Goal: Task Accomplishment & Management: Manage account settings

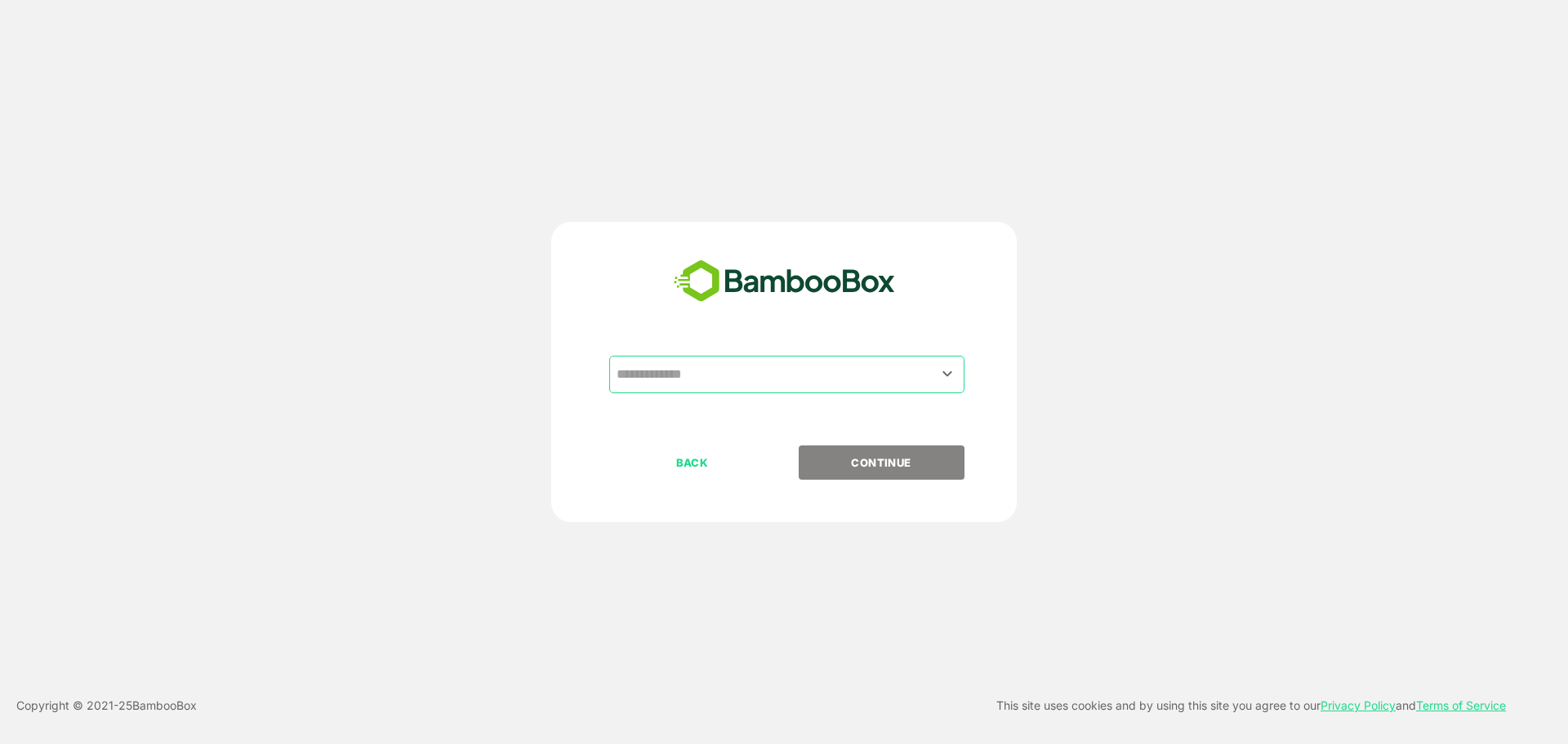
click at [719, 363] on input "text" at bounding box center [787, 374] width 349 height 31
click at [940, 375] on icon "Open" at bounding box center [947, 373] width 19 height 19
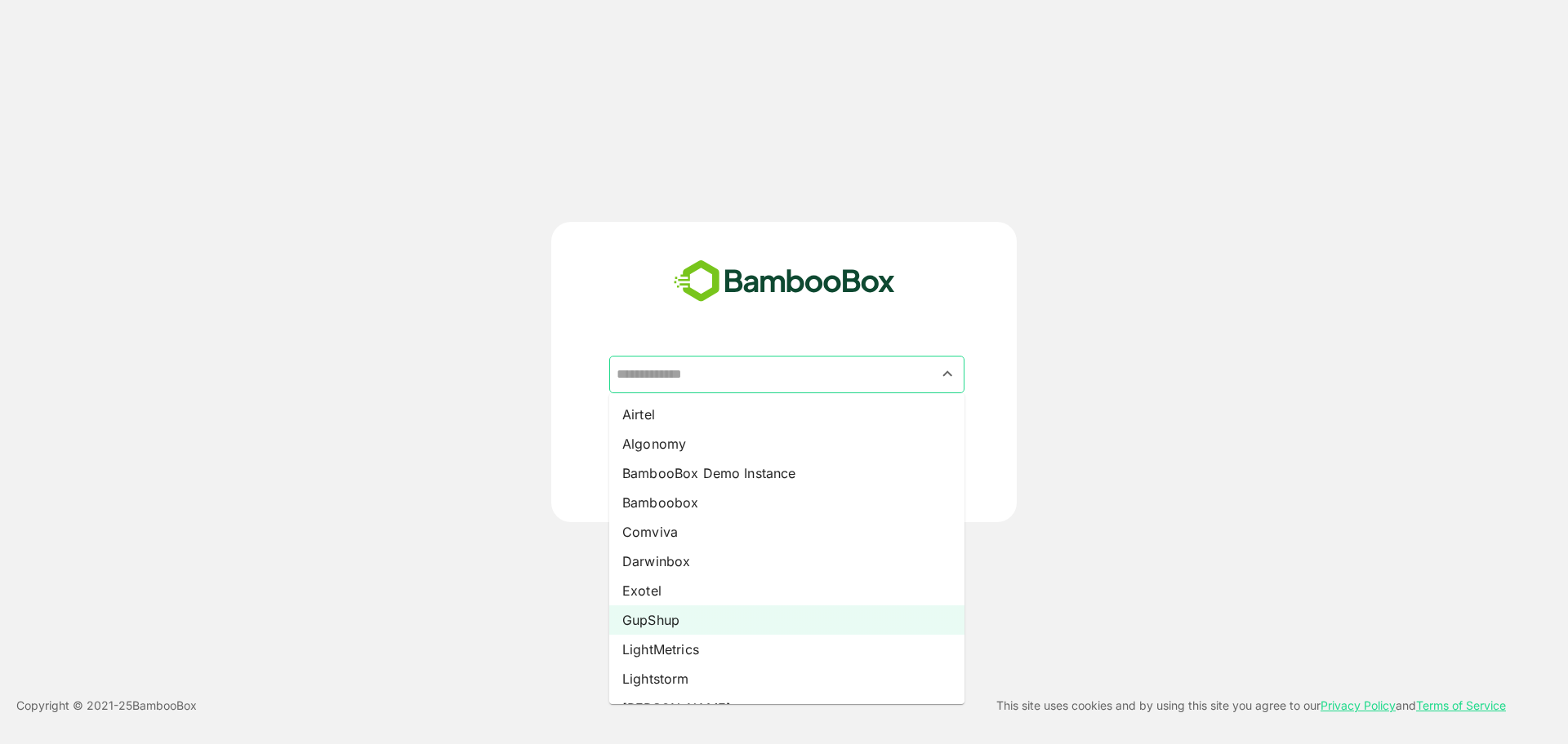
click at [794, 627] on li "GupShup" at bounding box center [787, 619] width 355 height 29
type input "*******"
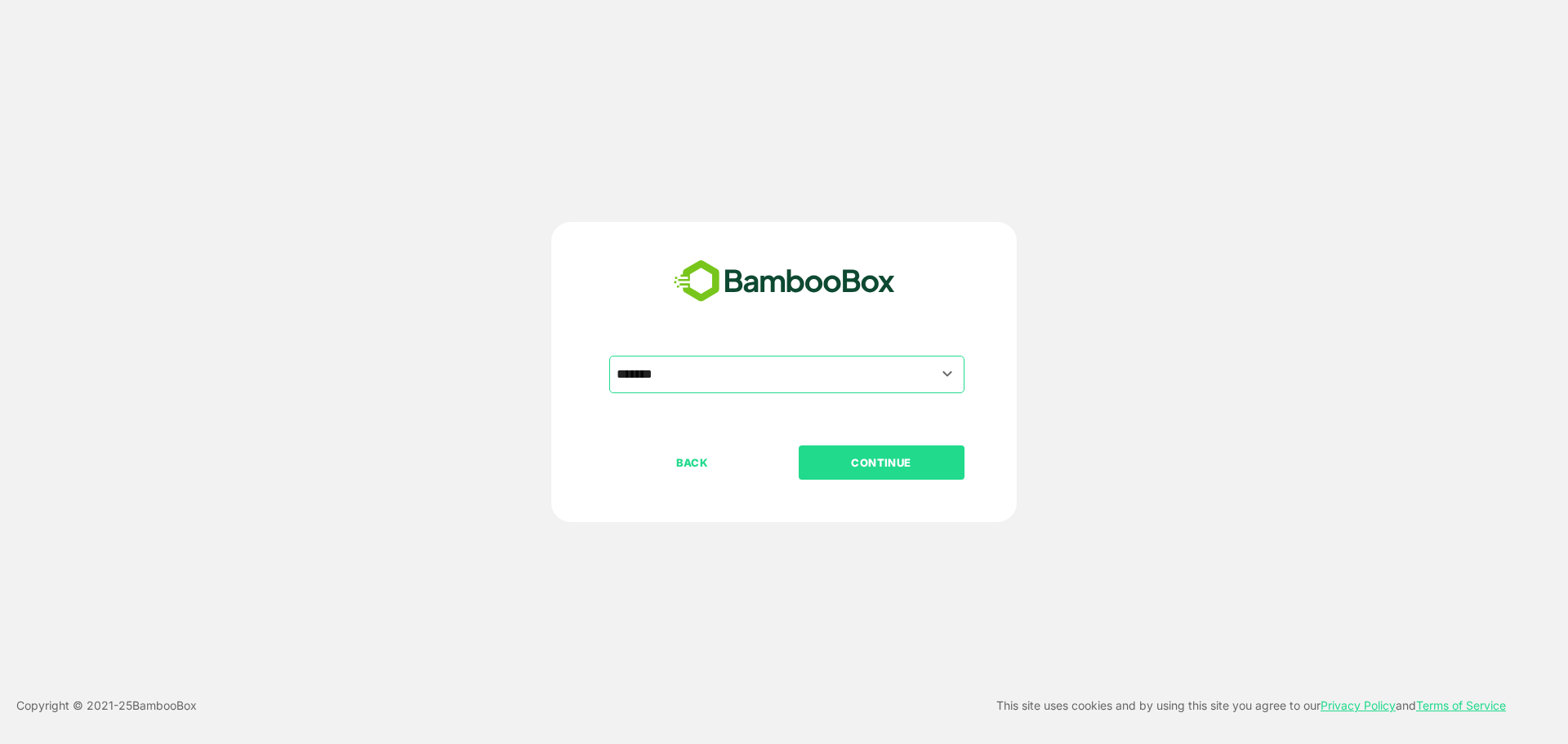
click at [910, 465] on p "CONTINUE" at bounding box center [881, 463] width 163 height 18
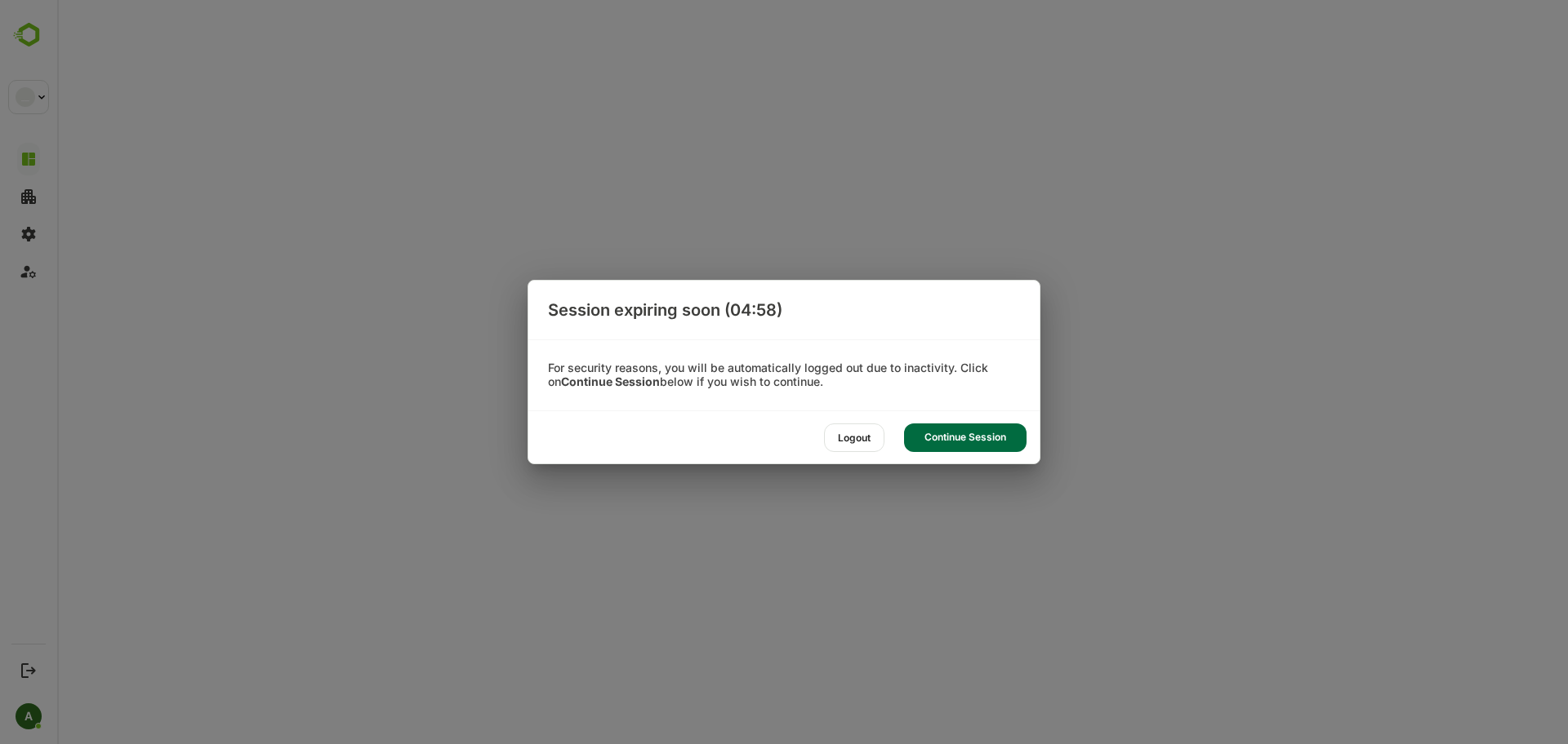
click at [960, 434] on div "Continue Session" at bounding box center [964, 437] width 122 height 29
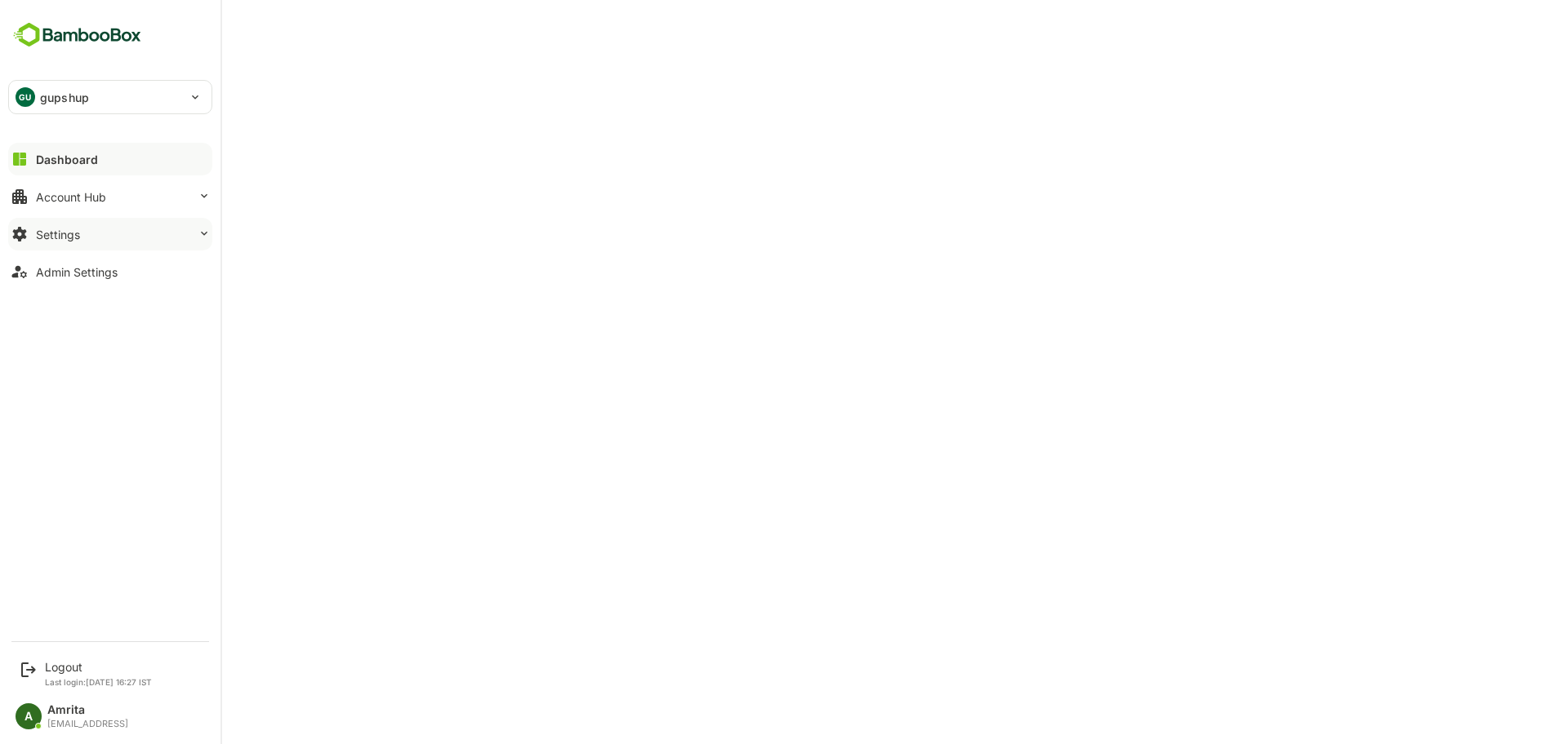
click at [68, 241] on div "Settings" at bounding box center [58, 235] width 44 height 14
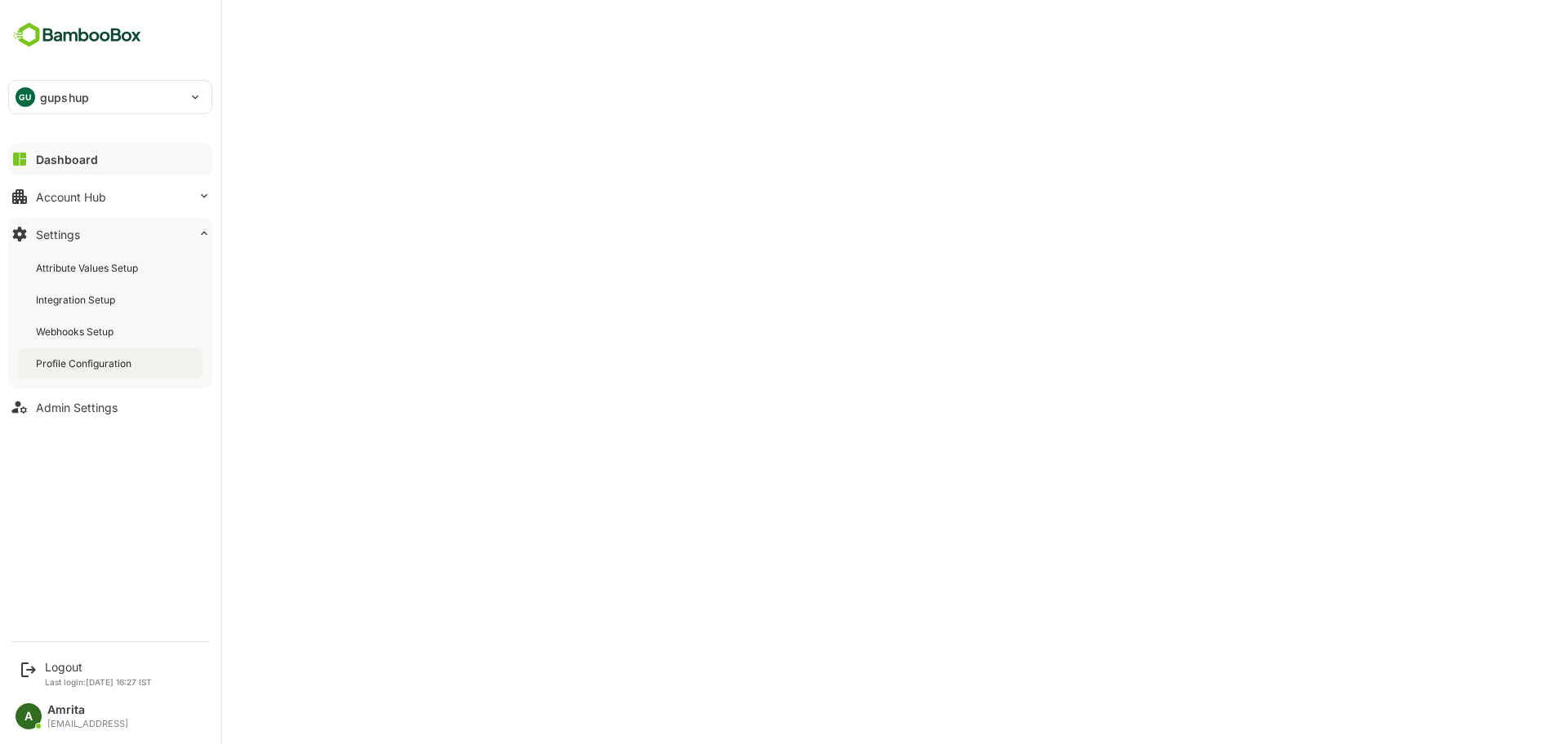
click at [143, 351] on div "Profile Configuration" at bounding box center [110, 364] width 185 height 30
click at [39, 669] on div "Logout Last login: Sep 12 16:27 IST" at bounding box center [111, 673] width 201 height 43
click at [76, 670] on div "Logout" at bounding box center [98, 668] width 107 height 14
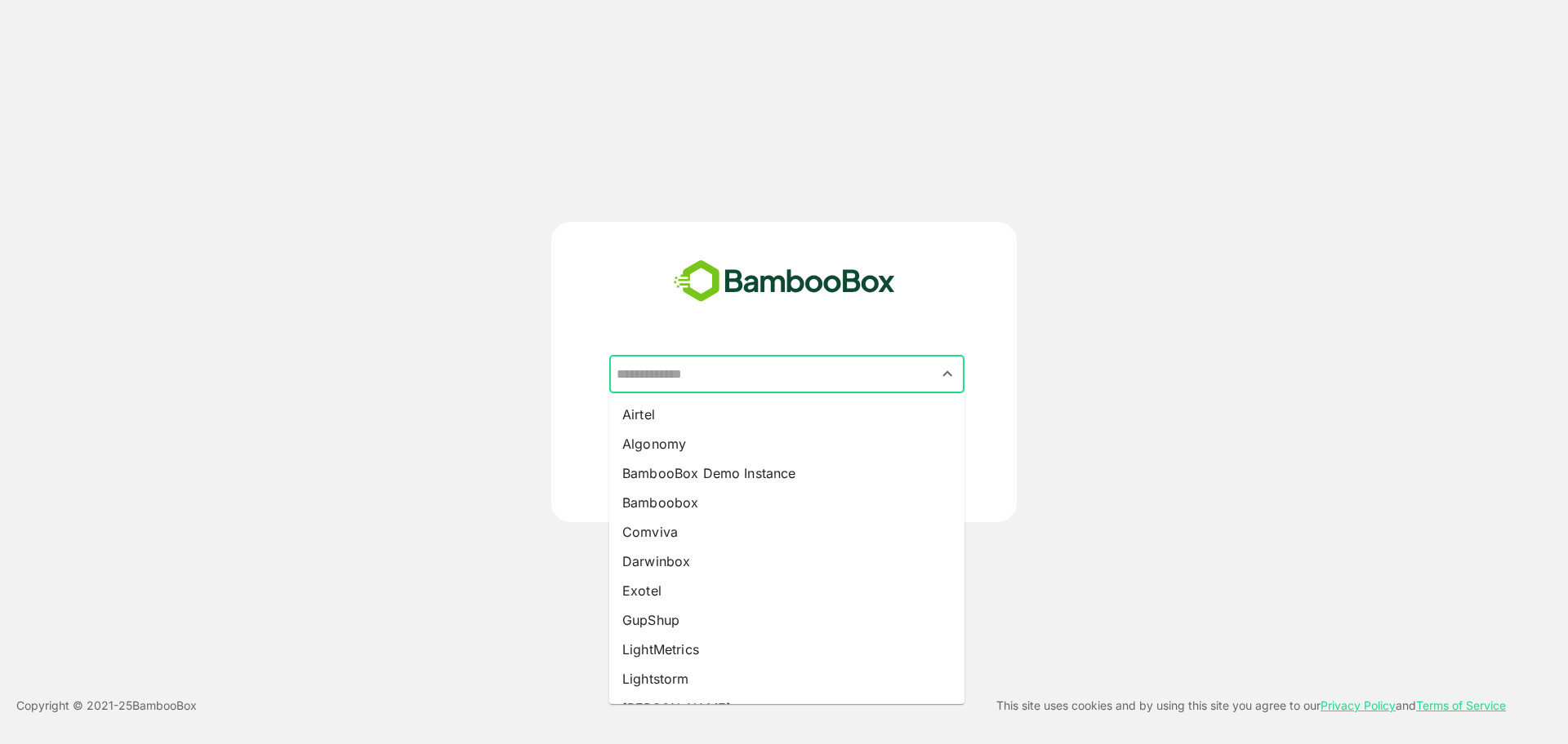
click at [874, 380] on input "text" at bounding box center [787, 374] width 349 height 31
click at [732, 594] on li "Exotel" at bounding box center [787, 590] width 355 height 29
type input "******"
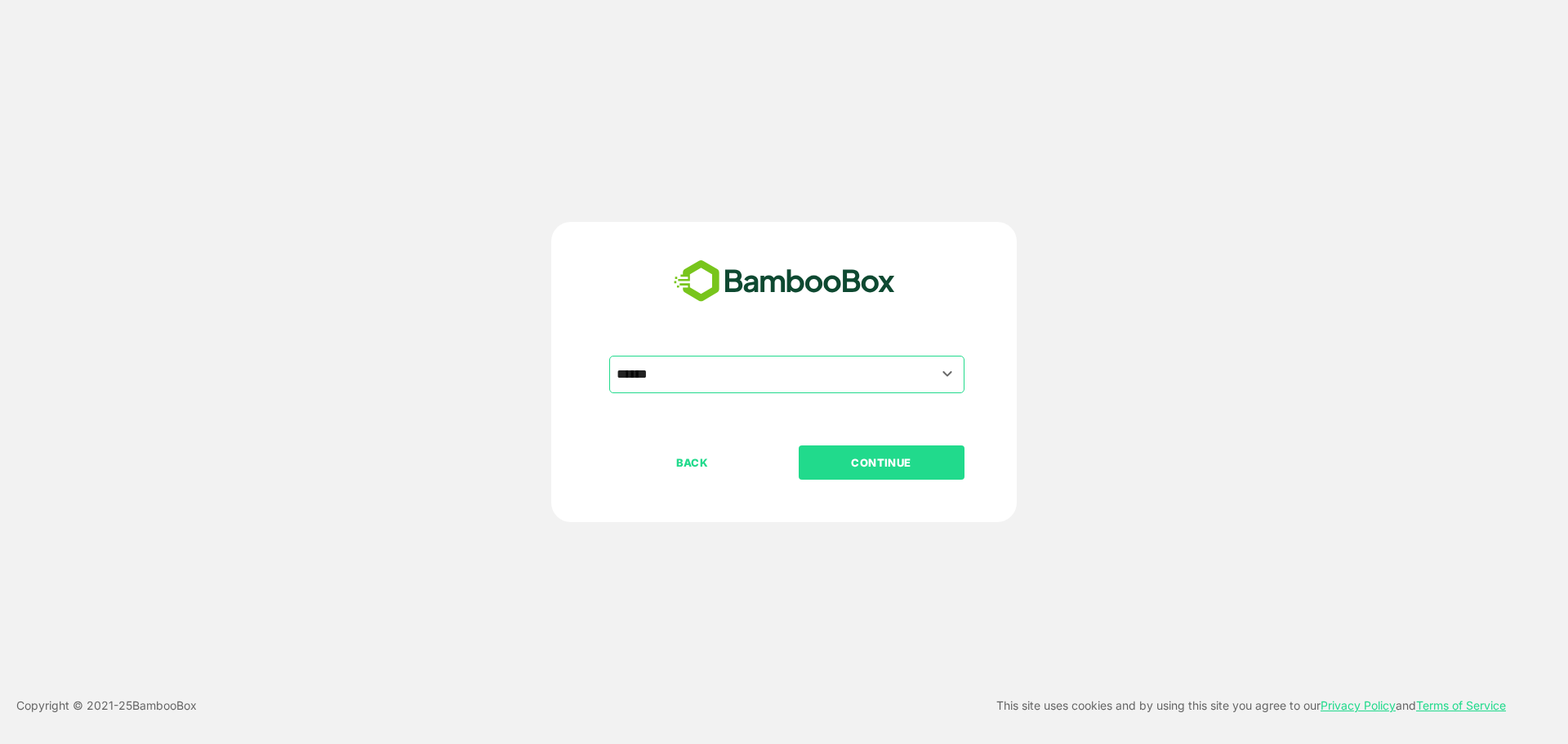
click at [856, 466] on p "CONTINUE" at bounding box center [881, 463] width 163 height 18
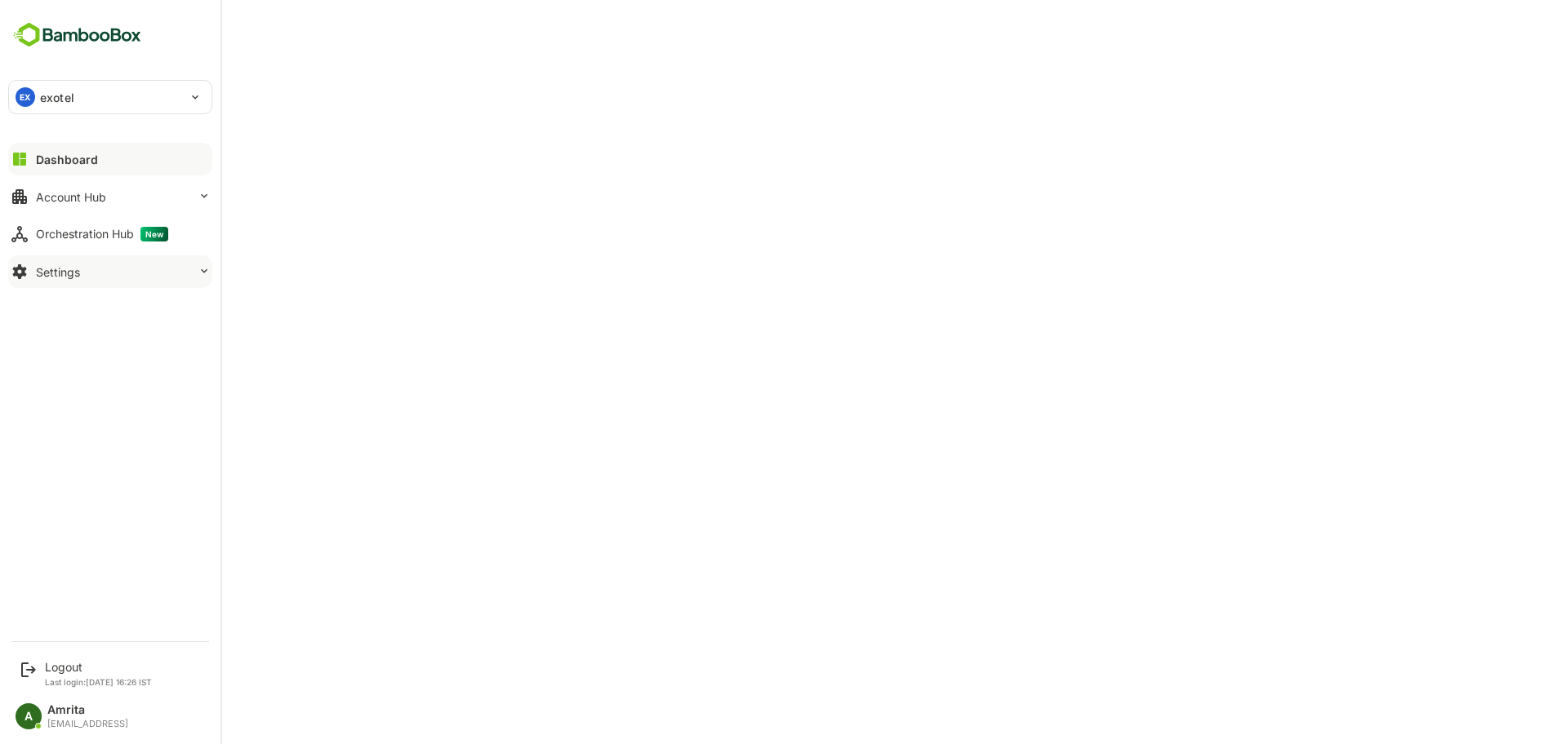
click at [145, 271] on button "Settings" at bounding box center [110, 271] width 204 height 33
click at [112, 98] on div "EX exotel" at bounding box center [100, 97] width 183 height 33
click at [314, 73] on div at bounding box center [784, 372] width 1568 height 744
click at [64, 661] on div "Logout" at bounding box center [98, 668] width 107 height 14
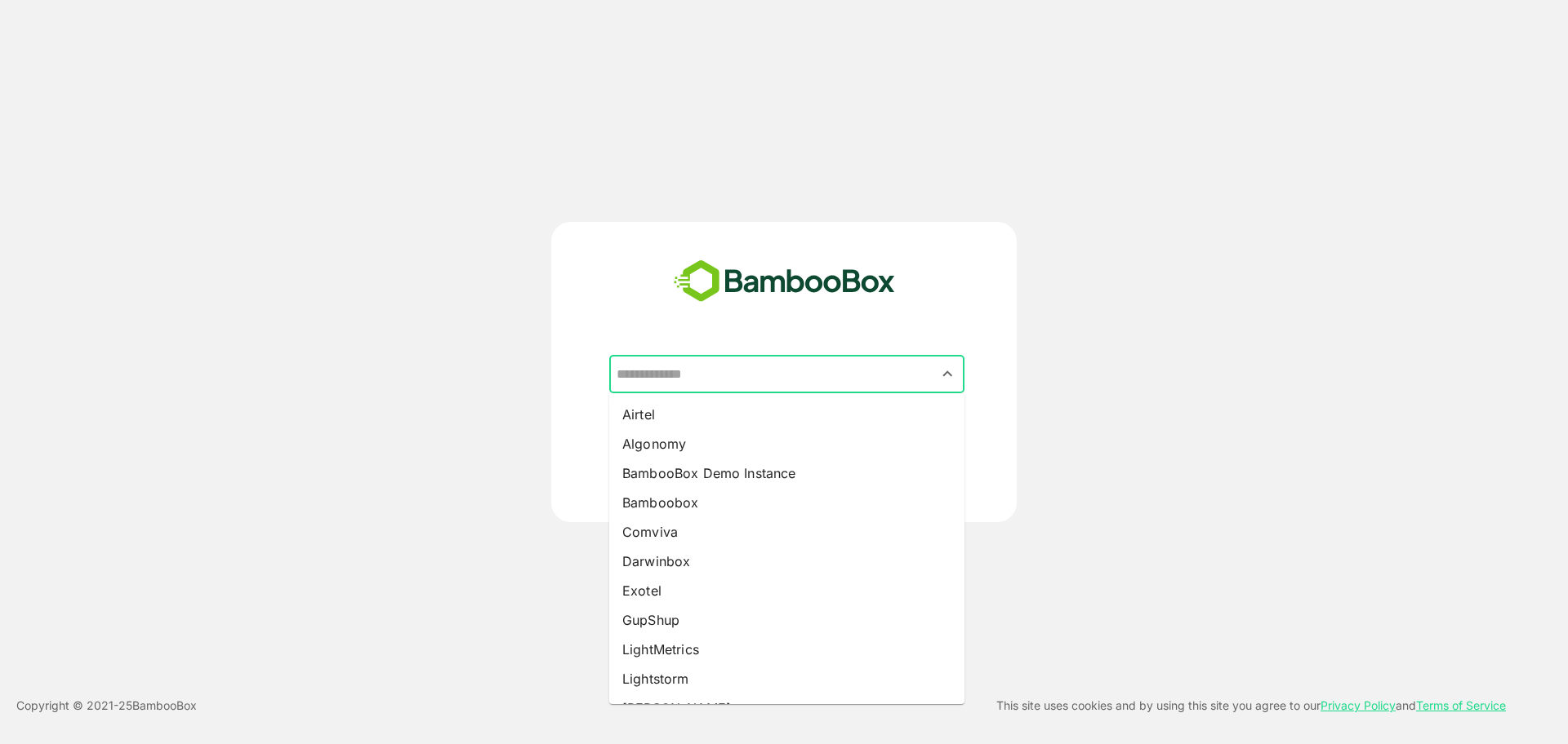
click at [774, 379] on input "text" at bounding box center [787, 374] width 349 height 31
click at [702, 586] on li "Exotel" at bounding box center [787, 590] width 355 height 29
type input "******"
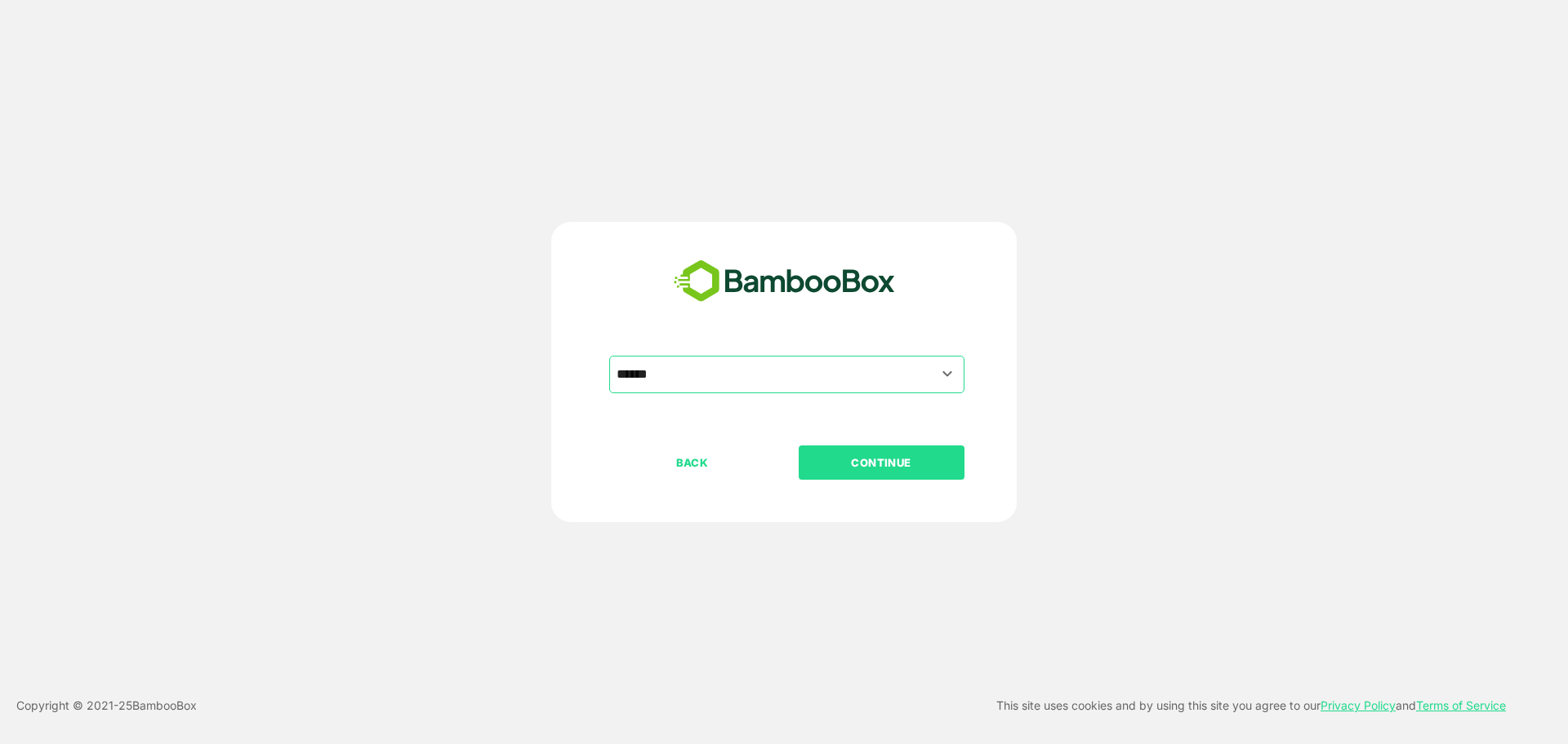
click at [879, 454] on p "CONTINUE" at bounding box center [881, 463] width 163 height 18
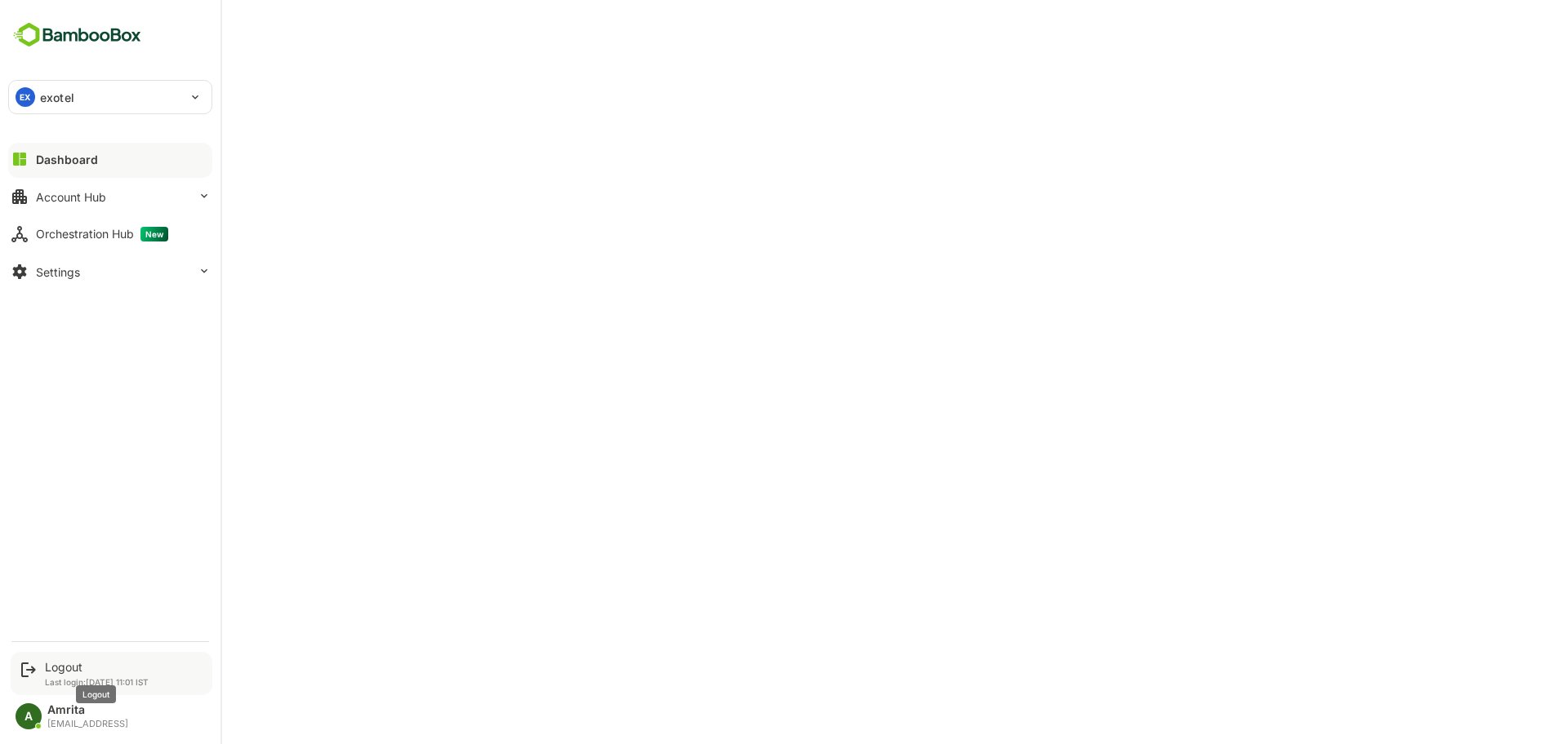
click at [72, 670] on div "Logout" at bounding box center [97, 668] width 104 height 14
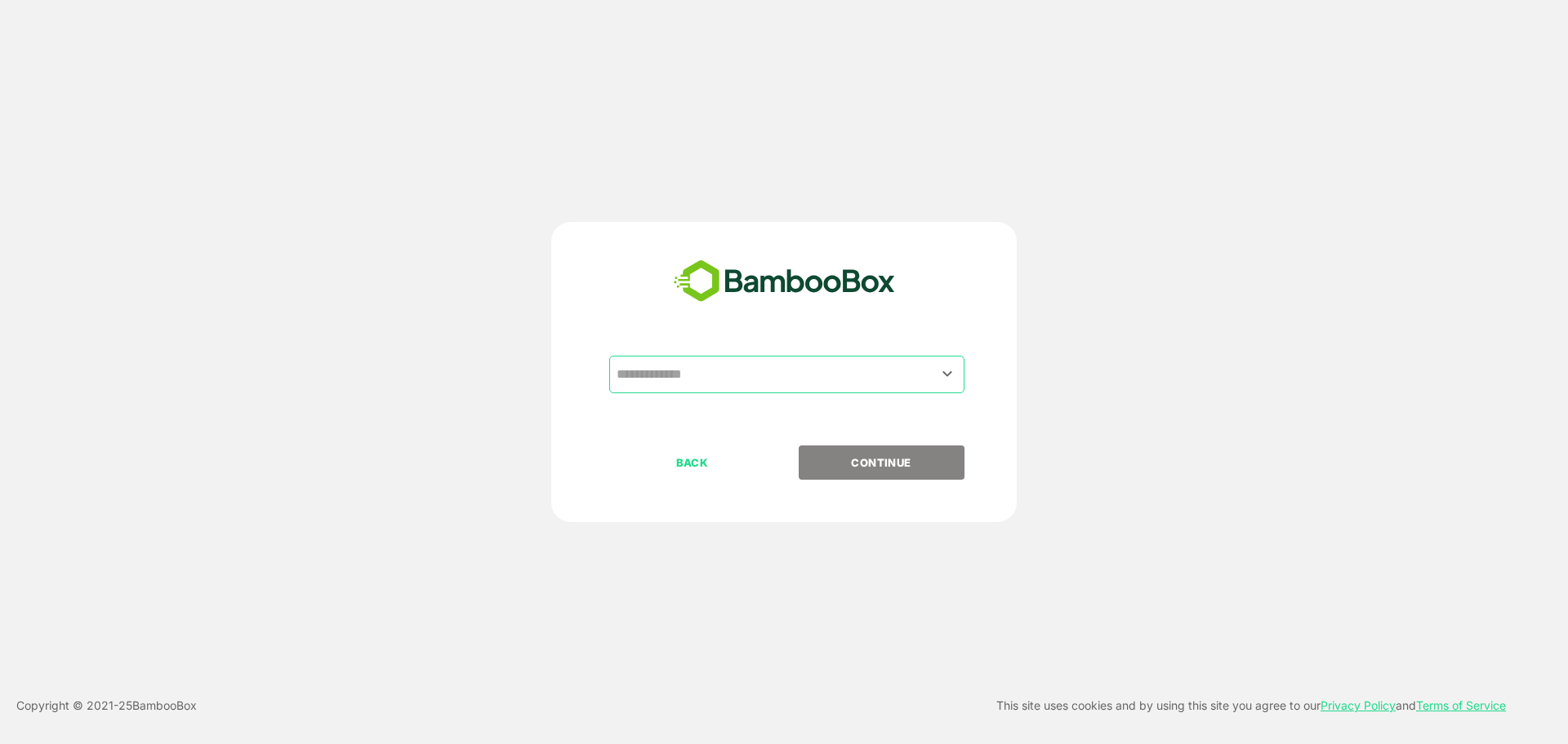
click at [800, 366] on input "text" at bounding box center [787, 374] width 349 height 31
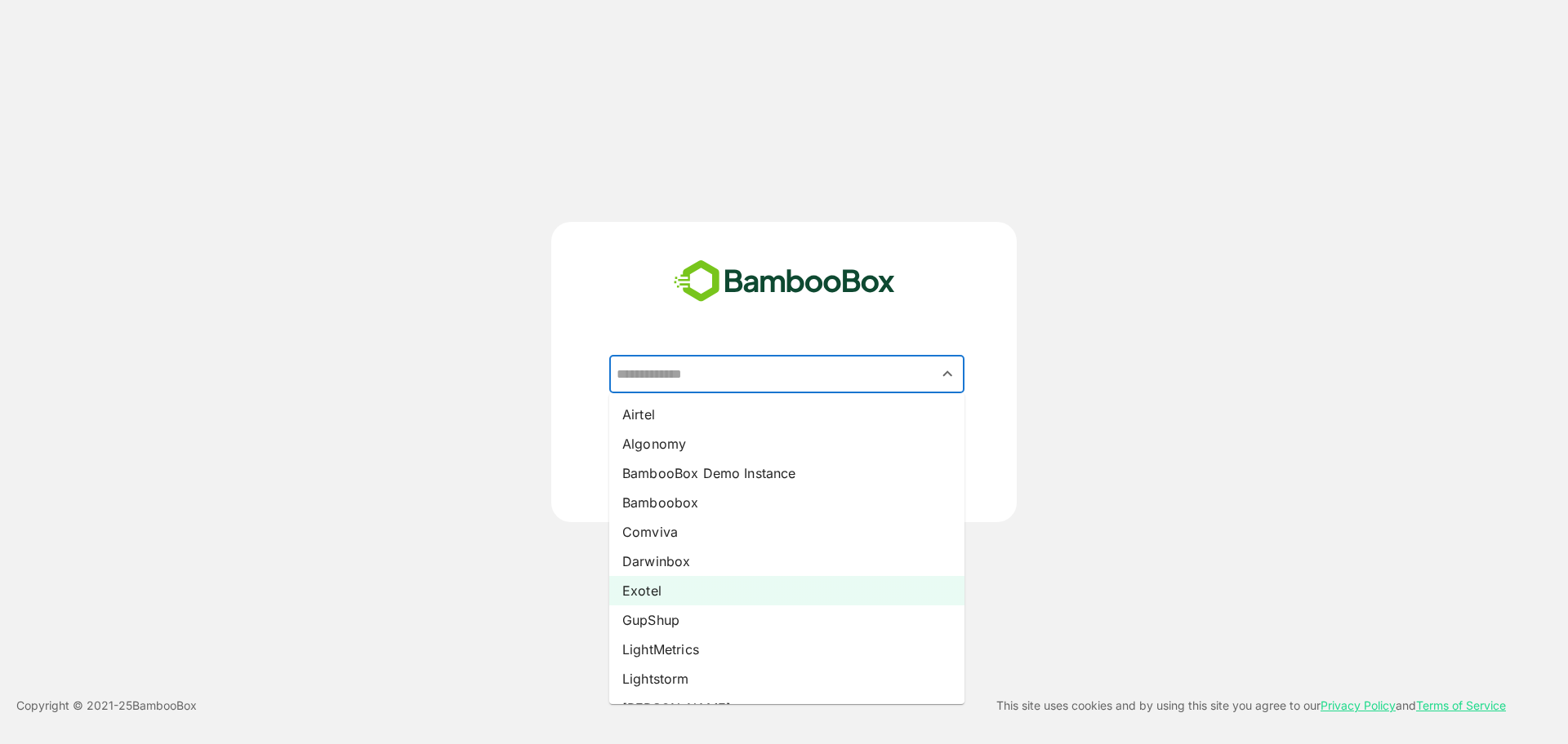
click at [691, 589] on li "Exotel" at bounding box center [787, 590] width 355 height 29
type input "******"
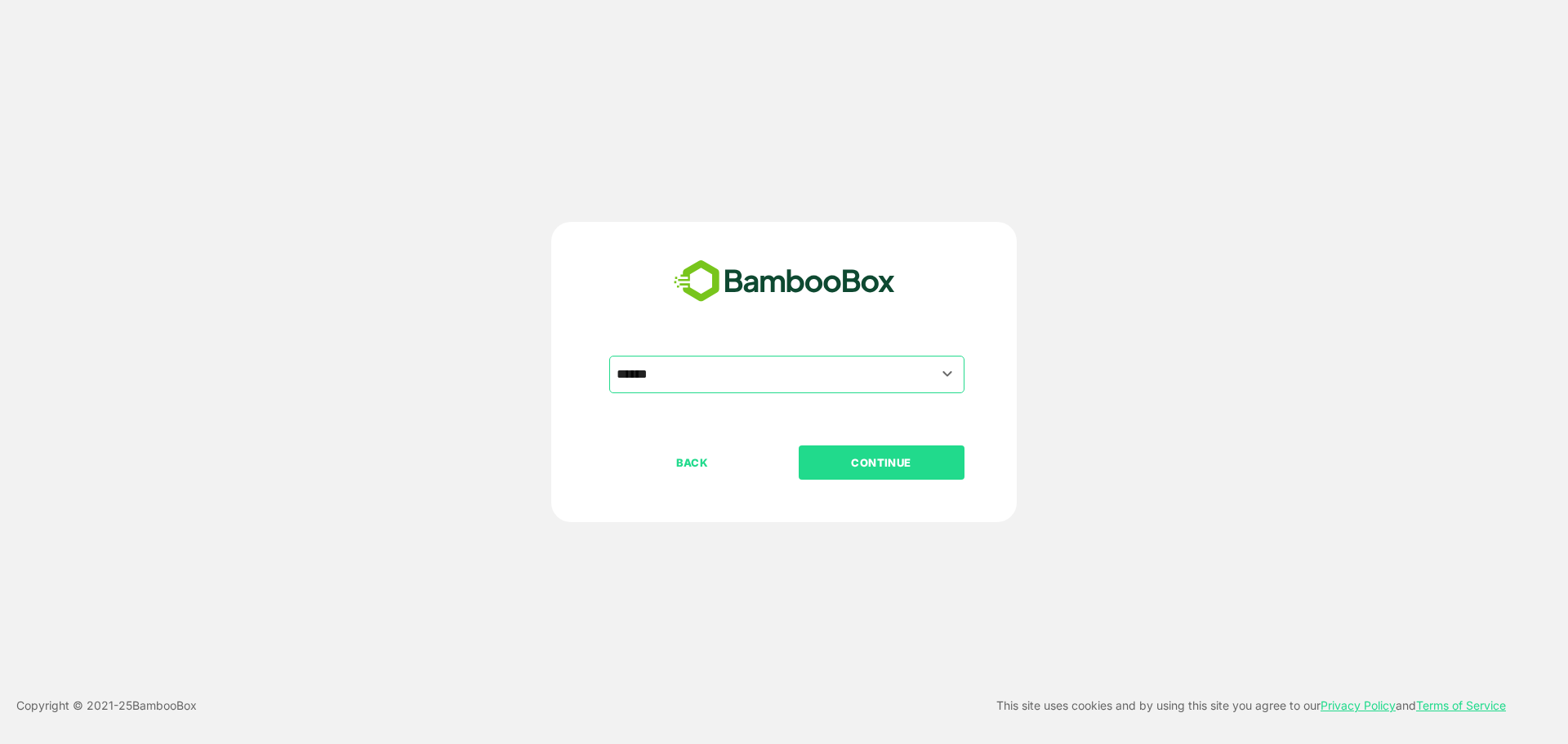
click at [835, 464] on p "CONTINUE" at bounding box center [881, 463] width 163 height 18
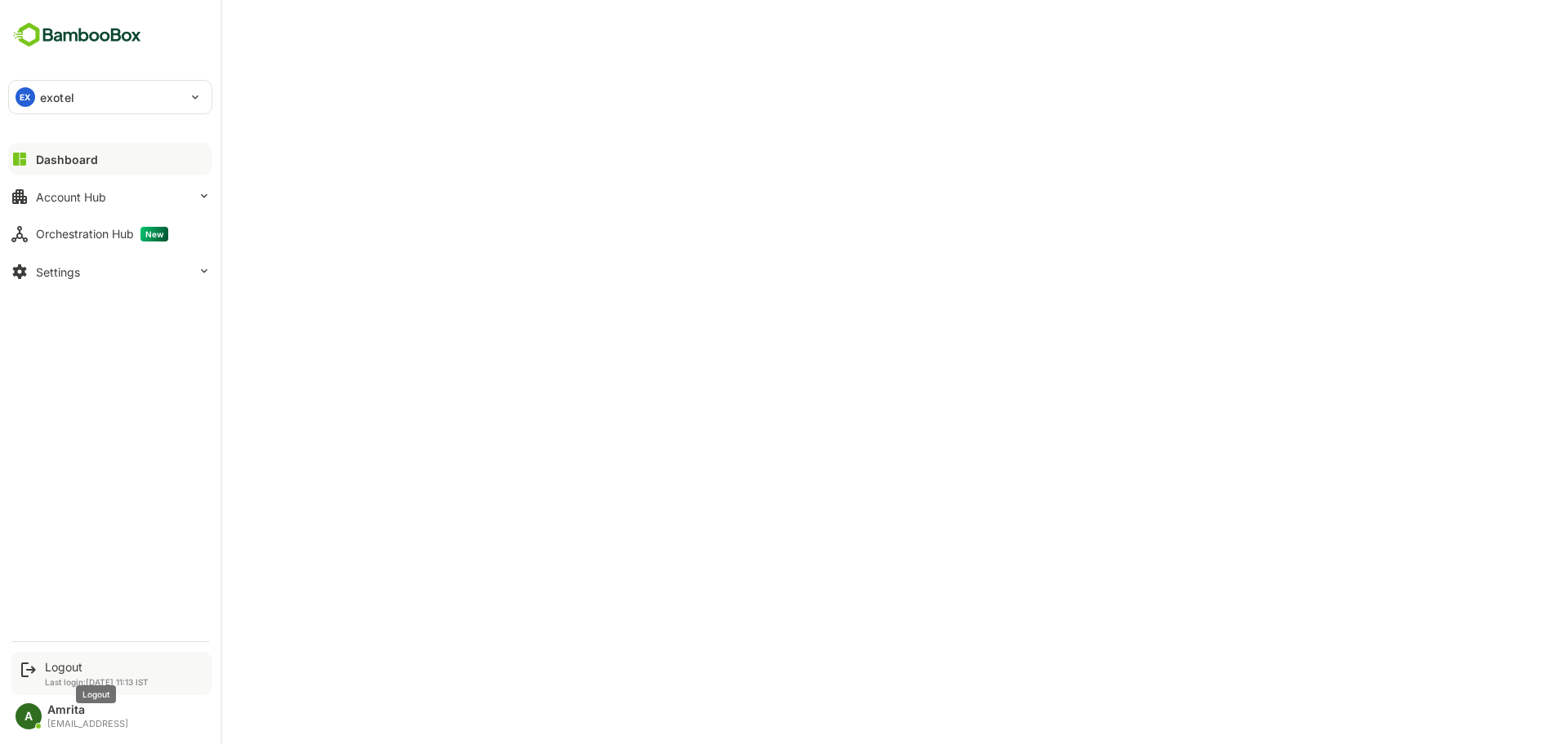
click at [60, 661] on div "Logout" at bounding box center [97, 668] width 104 height 14
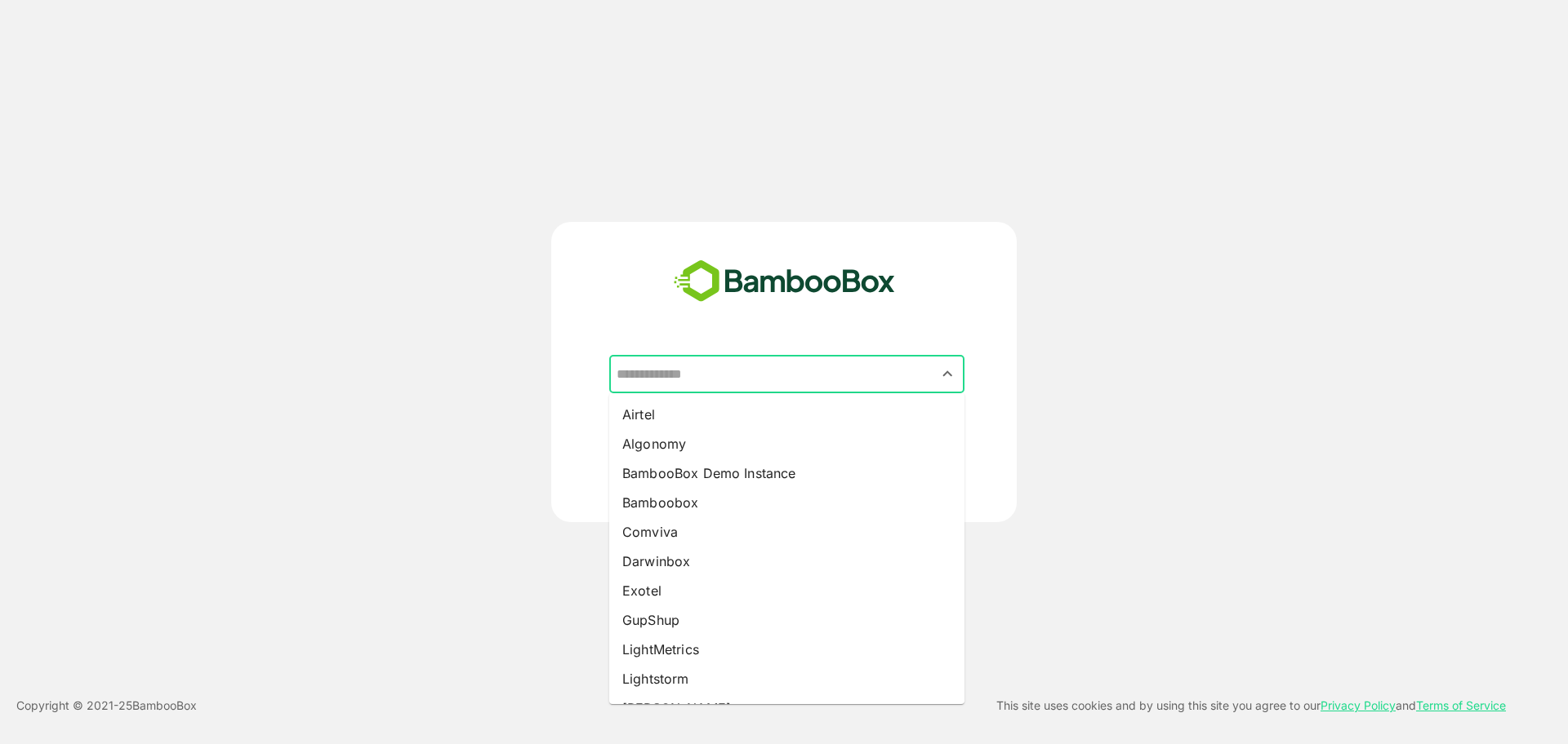
click at [747, 365] on input "text" at bounding box center [787, 374] width 349 height 31
click at [640, 593] on li "Exotel" at bounding box center [787, 590] width 355 height 29
type input "******"
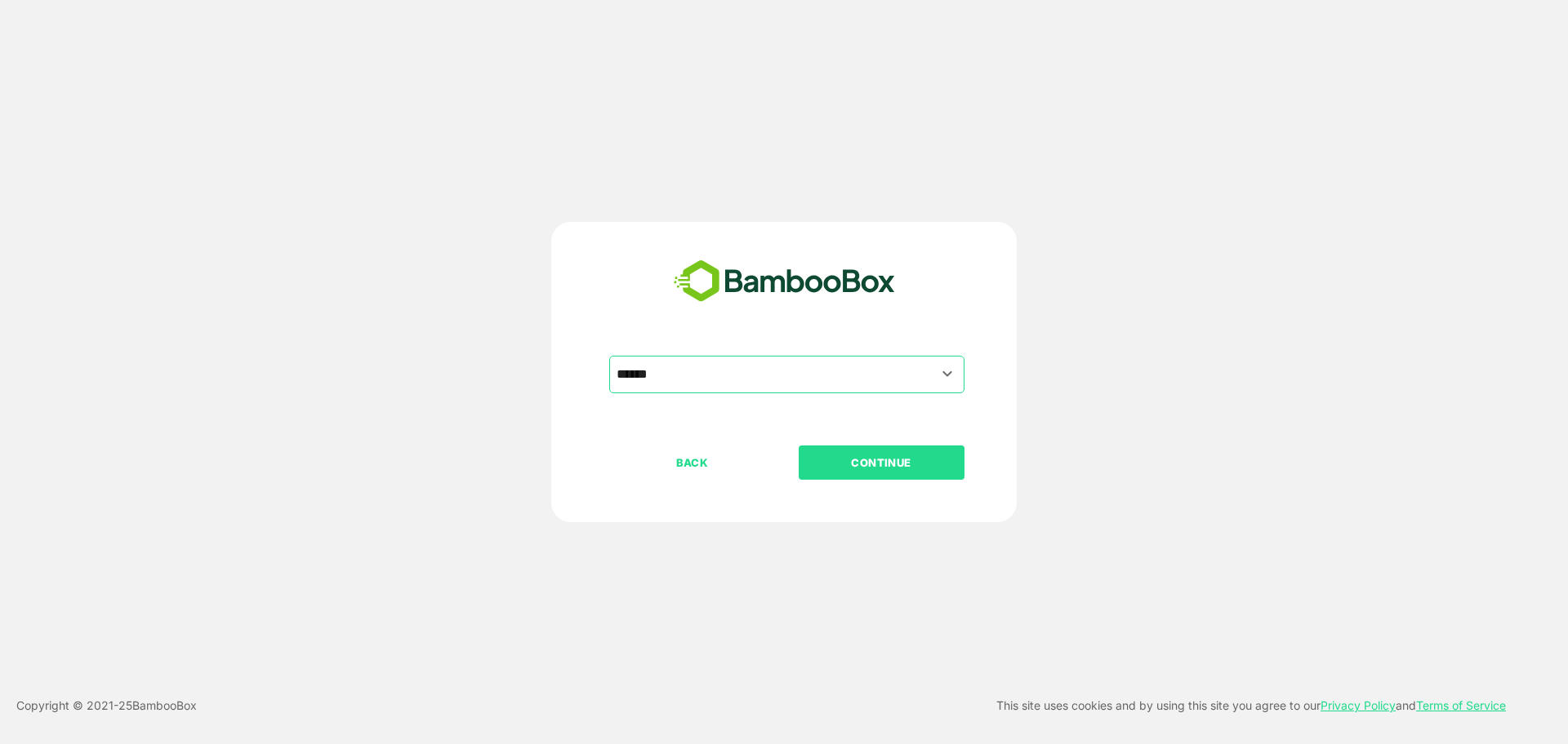
click at [920, 462] on p "CONTINUE" at bounding box center [881, 463] width 163 height 18
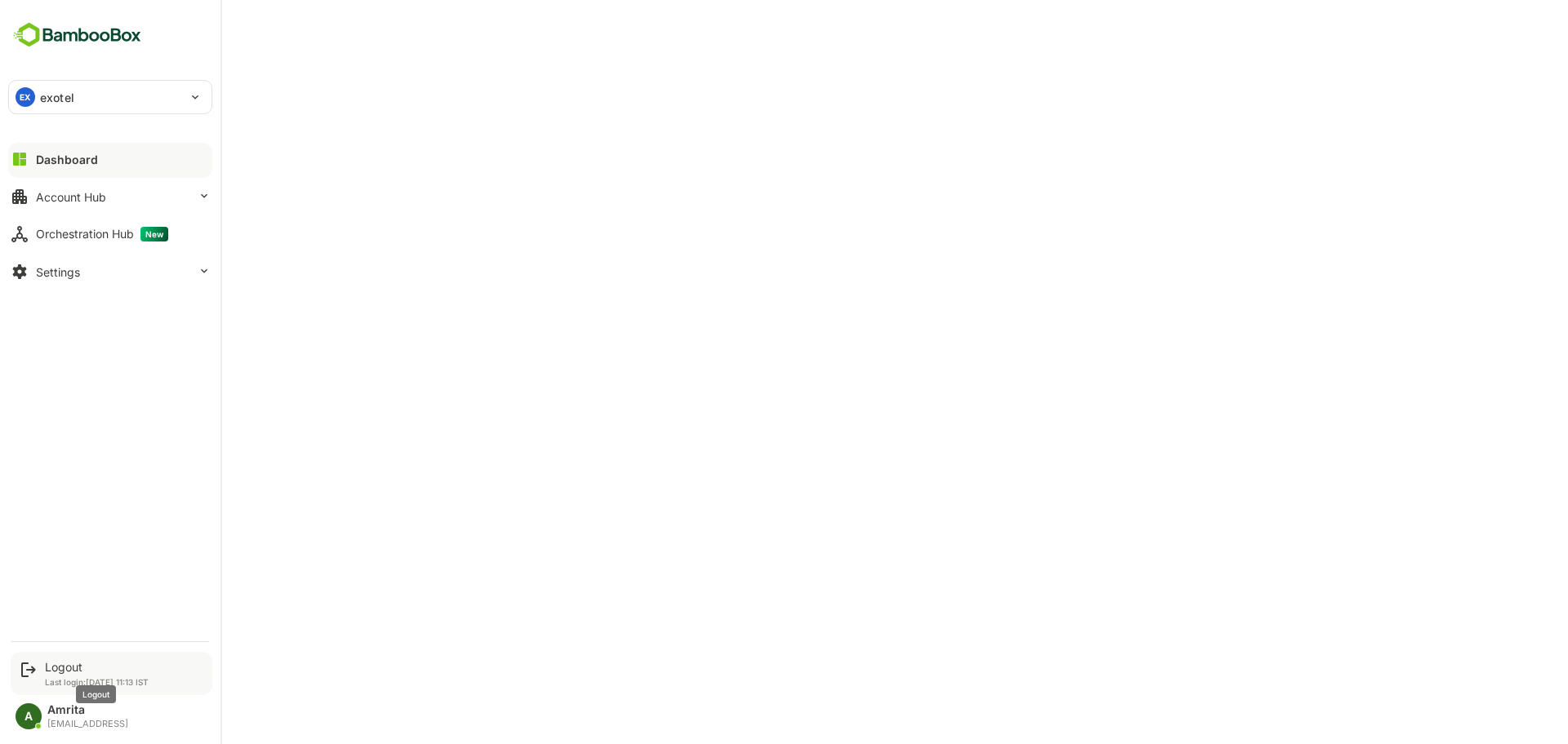
click at [54, 667] on div "Logout" at bounding box center [97, 668] width 104 height 14
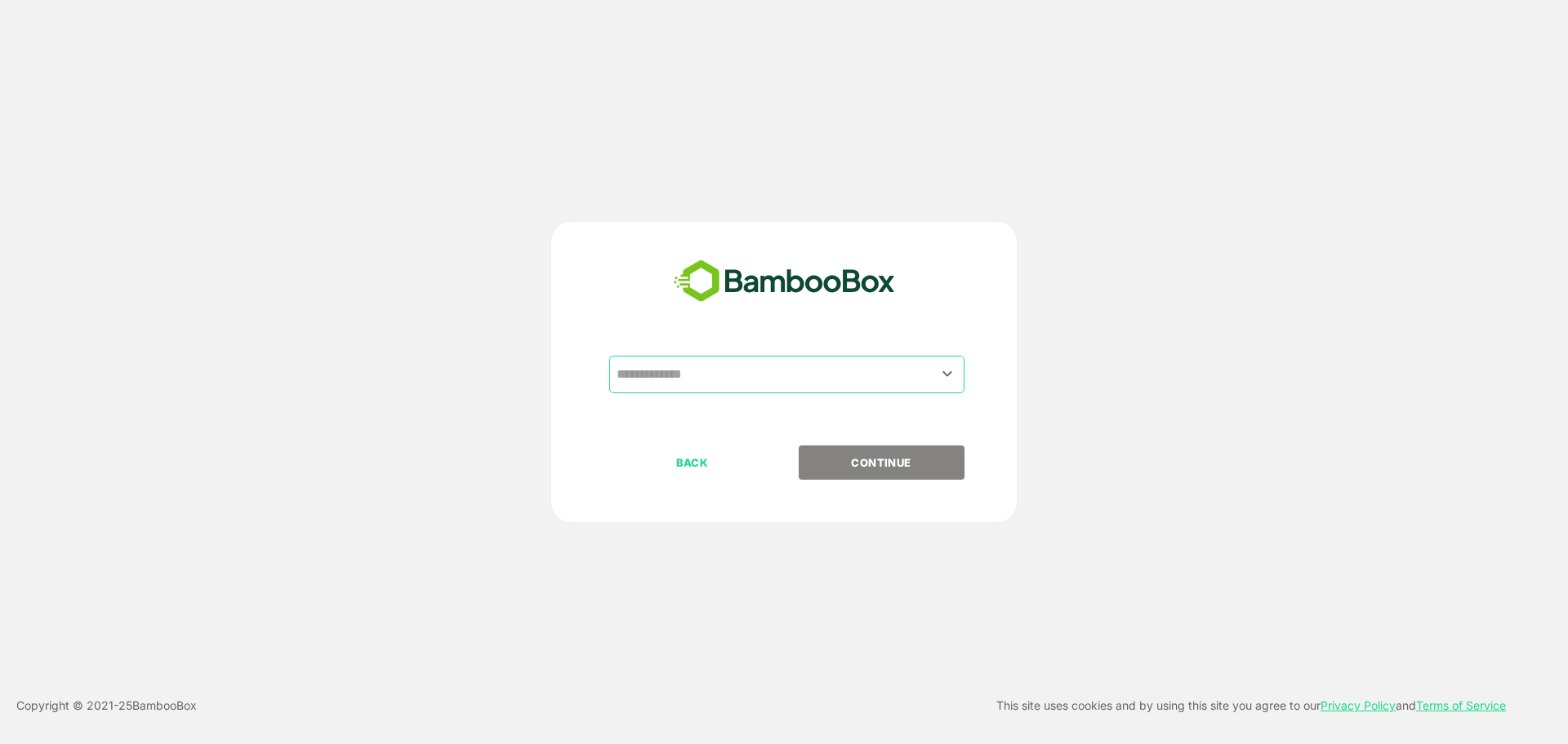
click at [706, 375] on input "text" at bounding box center [787, 374] width 349 height 31
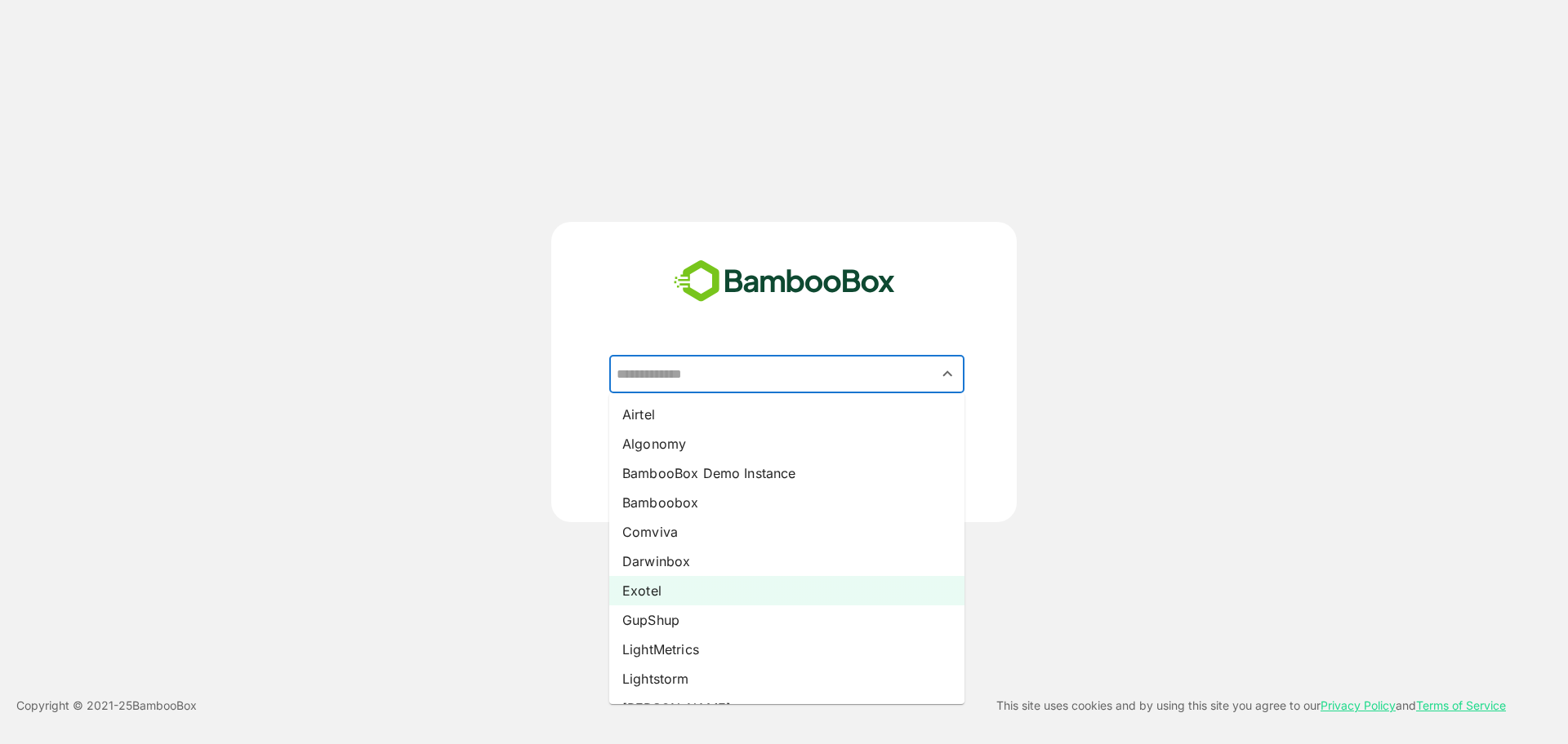
click at [668, 589] on li "Exotel" at bounding box center [787, 590] width 355 height 29
type input "******"
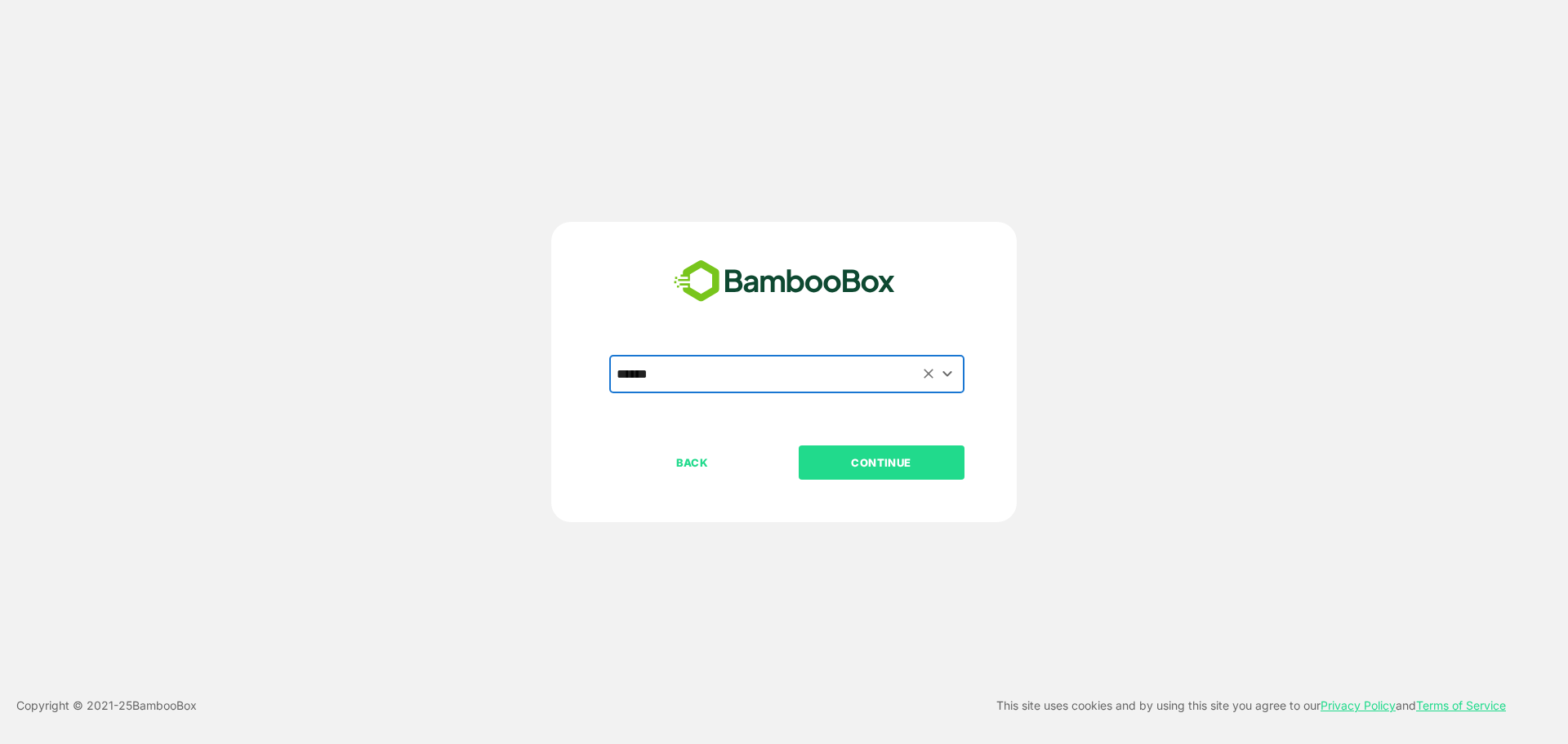
click at [897, 476] on button "CONTINUE" at bounding box center [882, 462] width 166 height 34
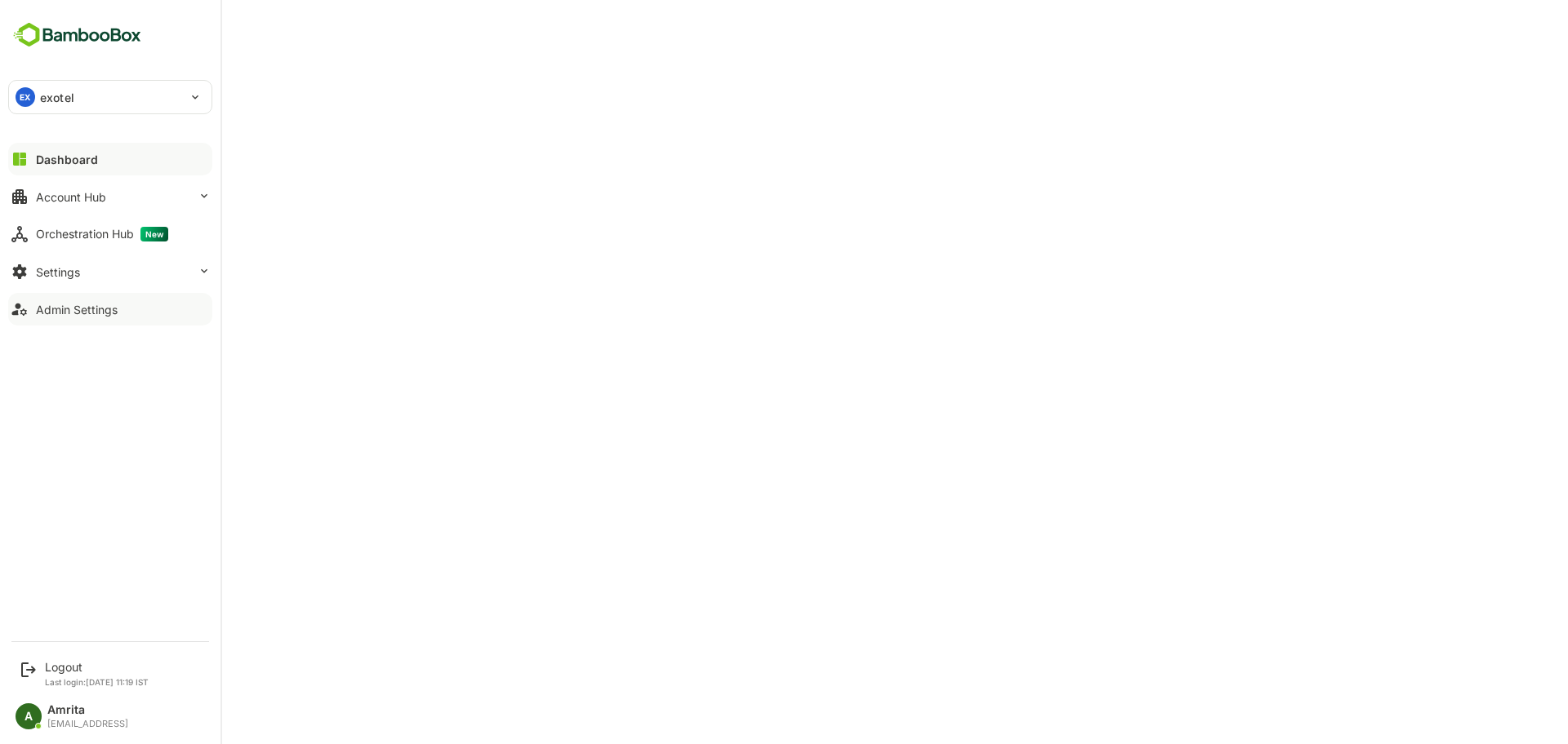
click at [53, 318] on button "Admin Settings" at bounding box center [110, 309] width 204 height 33
click at [33, 201] on button "Account Hub" at bounding box center [110, 196] width 204 height 33
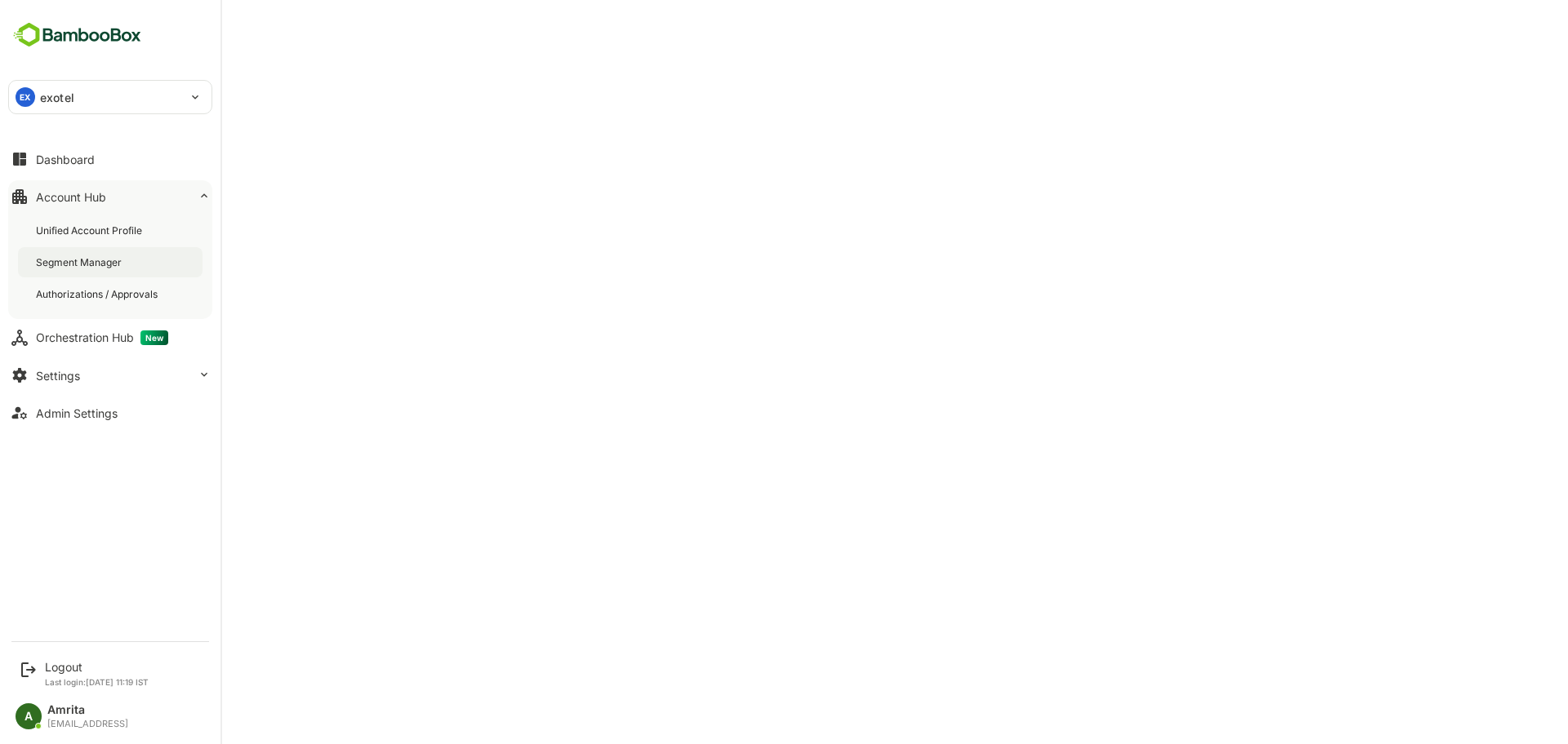
click at [104, 263] on div "Segment Manager" at bounding box center [80, 263] width 89 height 14
click at [116, 238] on div "Unified Account Profile" at bounding box center [110, 230] width 185 height 30
click at [113, 269] on div "Segment Manager" at bounding box center [80, 263] width 89 height 14
click at [60, 414] on div "Admin Settings" at bounding box center [76, 414] width 82 height 14
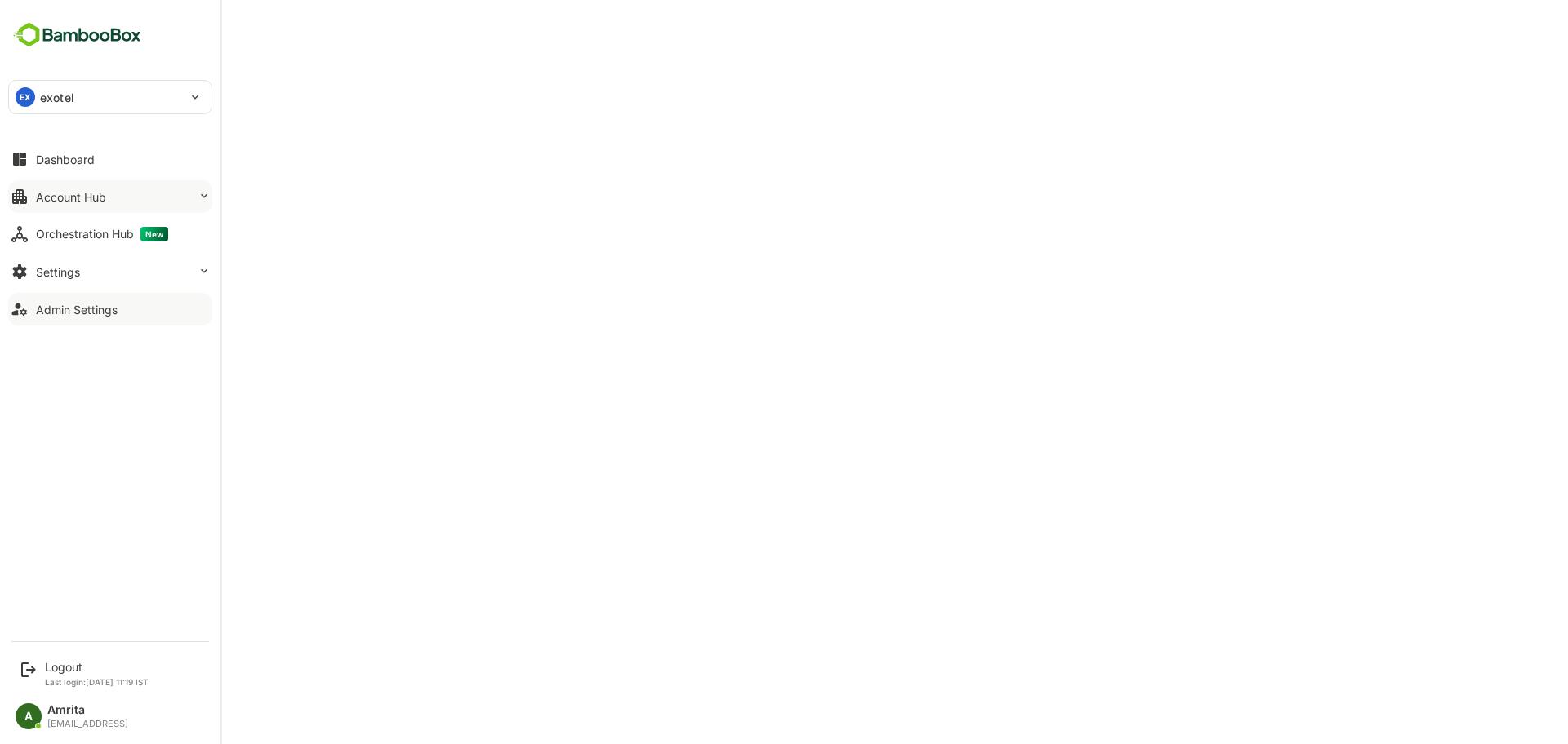
click at [62, 197] on div "Account Hub" at bounding box center [71, 197] width 70 height 14
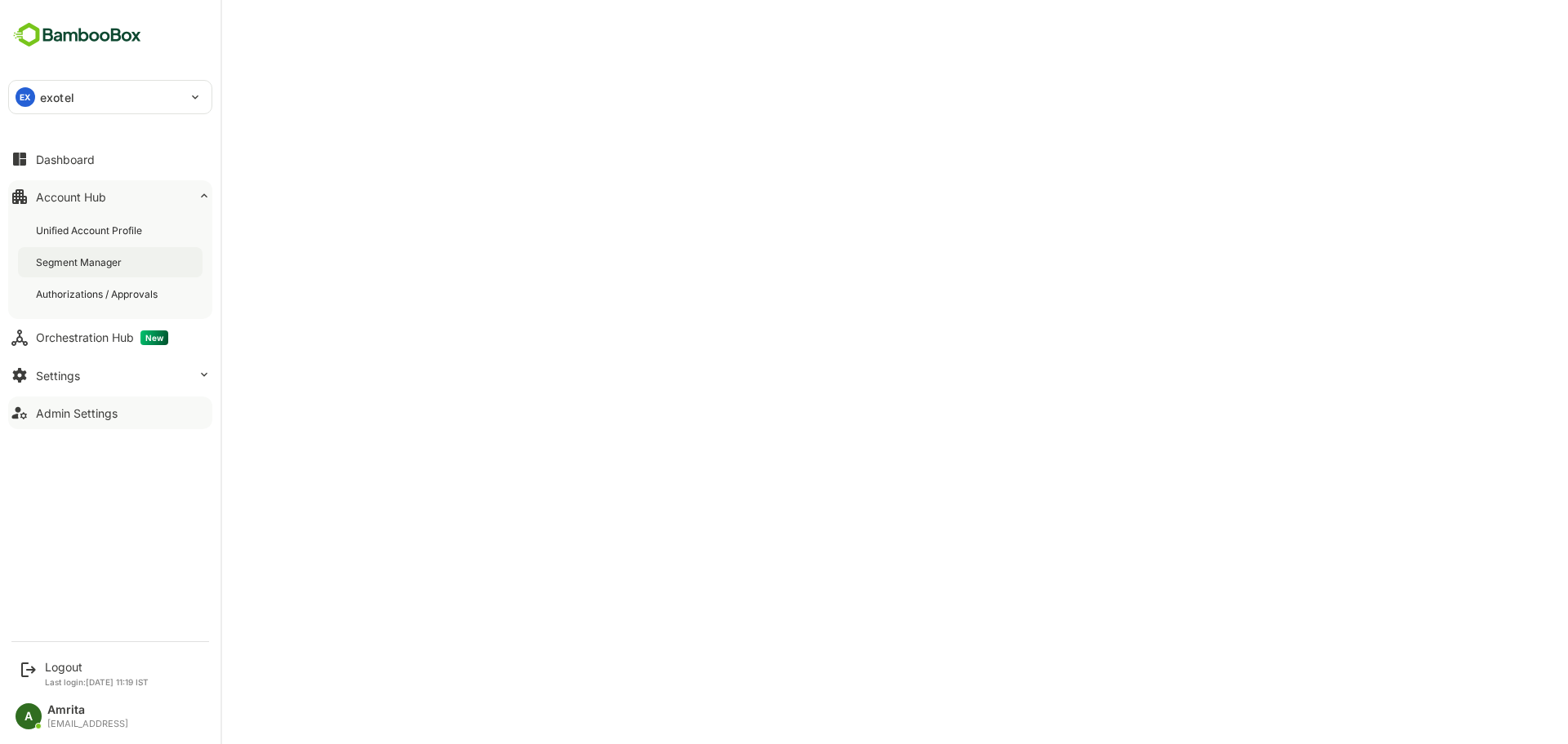
click at [90, 262] on div "Segment Manager" at bounding box center [80, 263] width 89 height 14
click at [62, 418] on div "Admin Settings" at bounding box center [76, 414] width 82 height 14
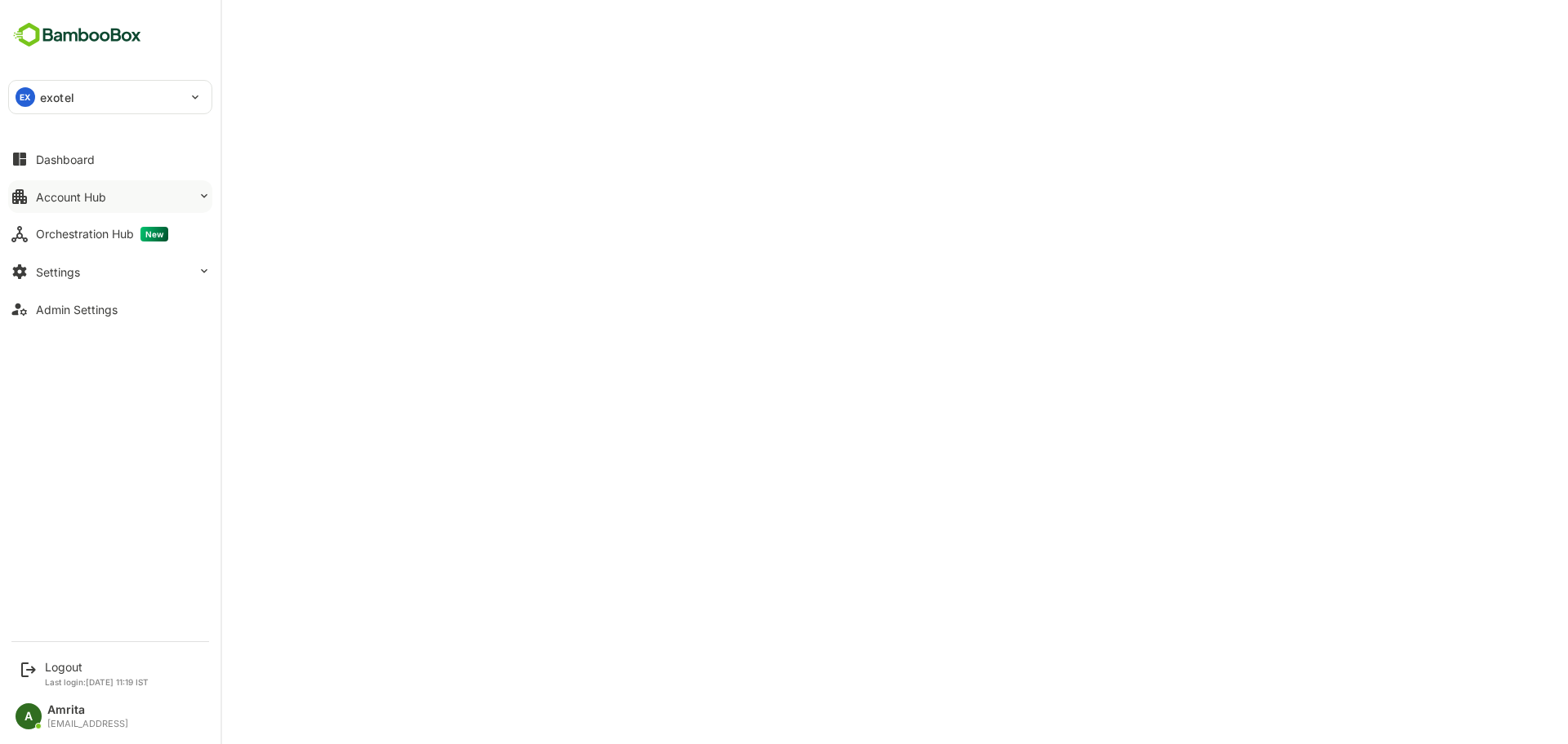
click at [46, 191] on div "Account Hub" at bounding box center [71, 197] width 70 height 14
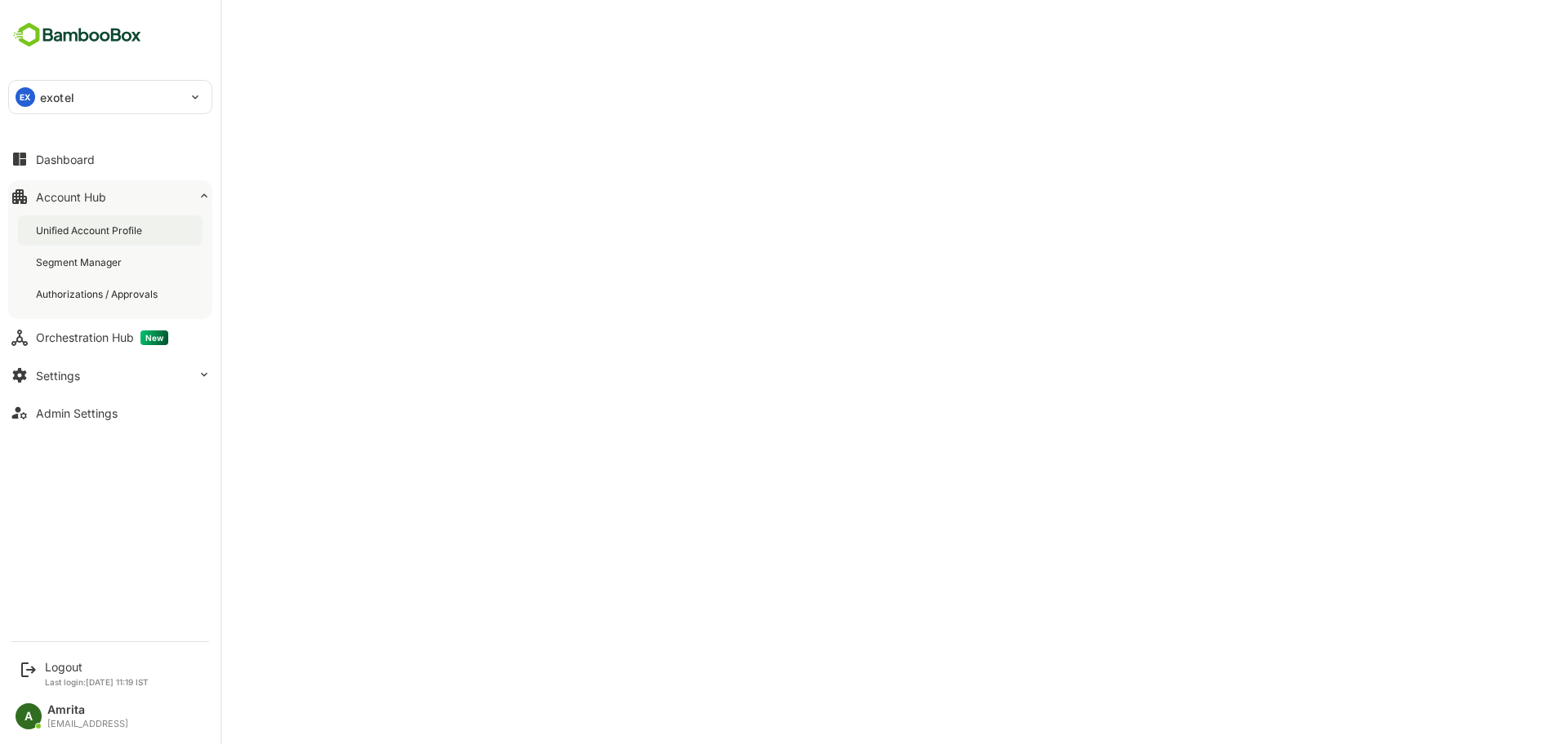
click at [124, 235] on div "Unified Account Profile" at bounding box center [91, 231] width 109 height 14
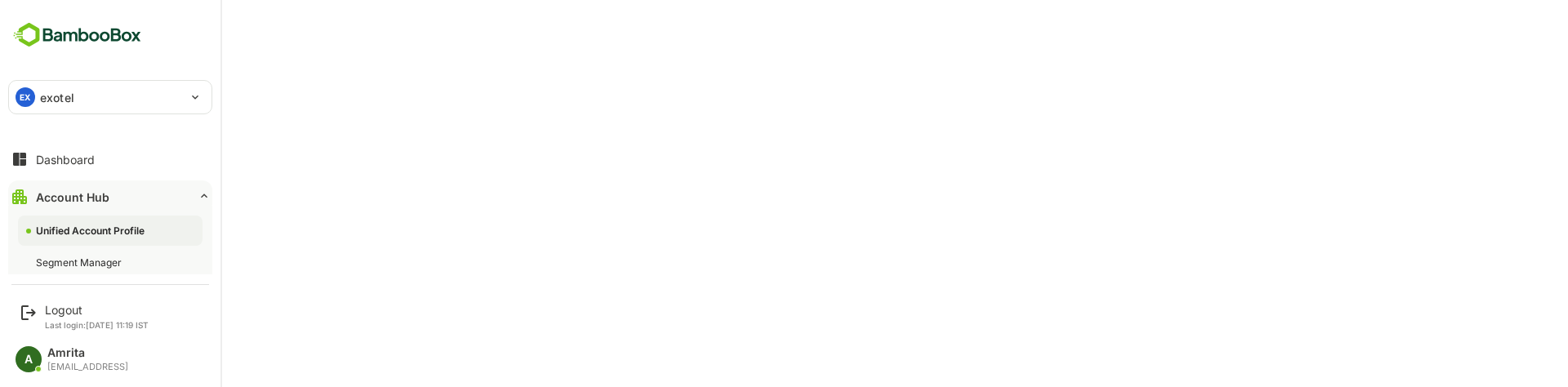
scroll to position [157, 0]
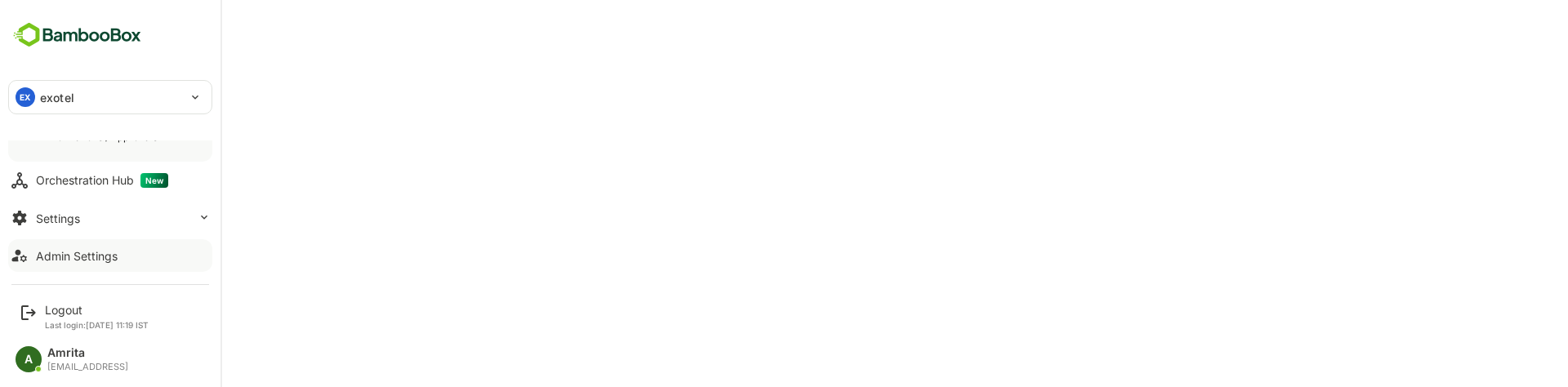
click at [92, 259] on div "Admin Settings" at bounding box center [76, 256] width 82 height 14
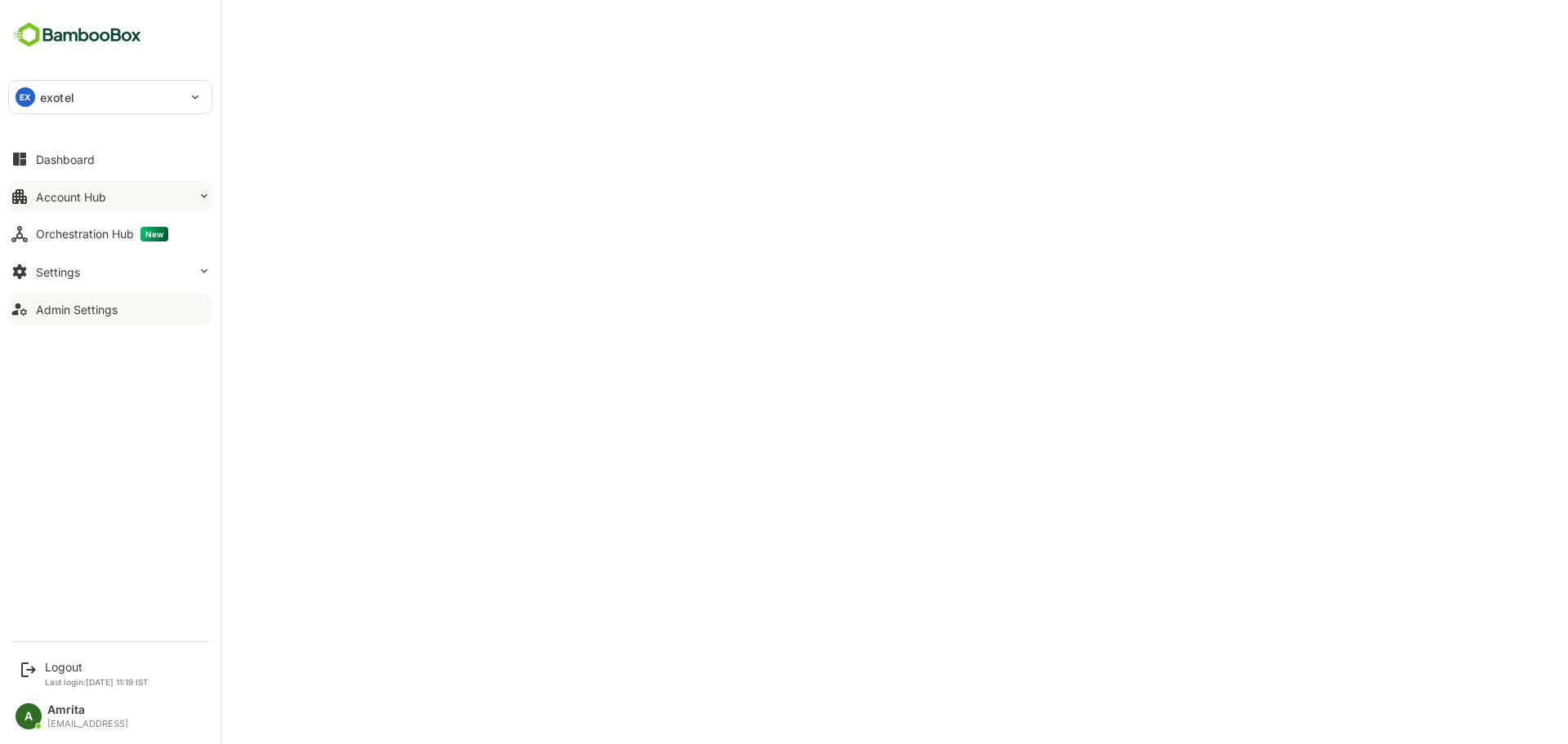
click at [62, 199] on div "Account Hub" at bounding box center [71, 197] width 70 height 14
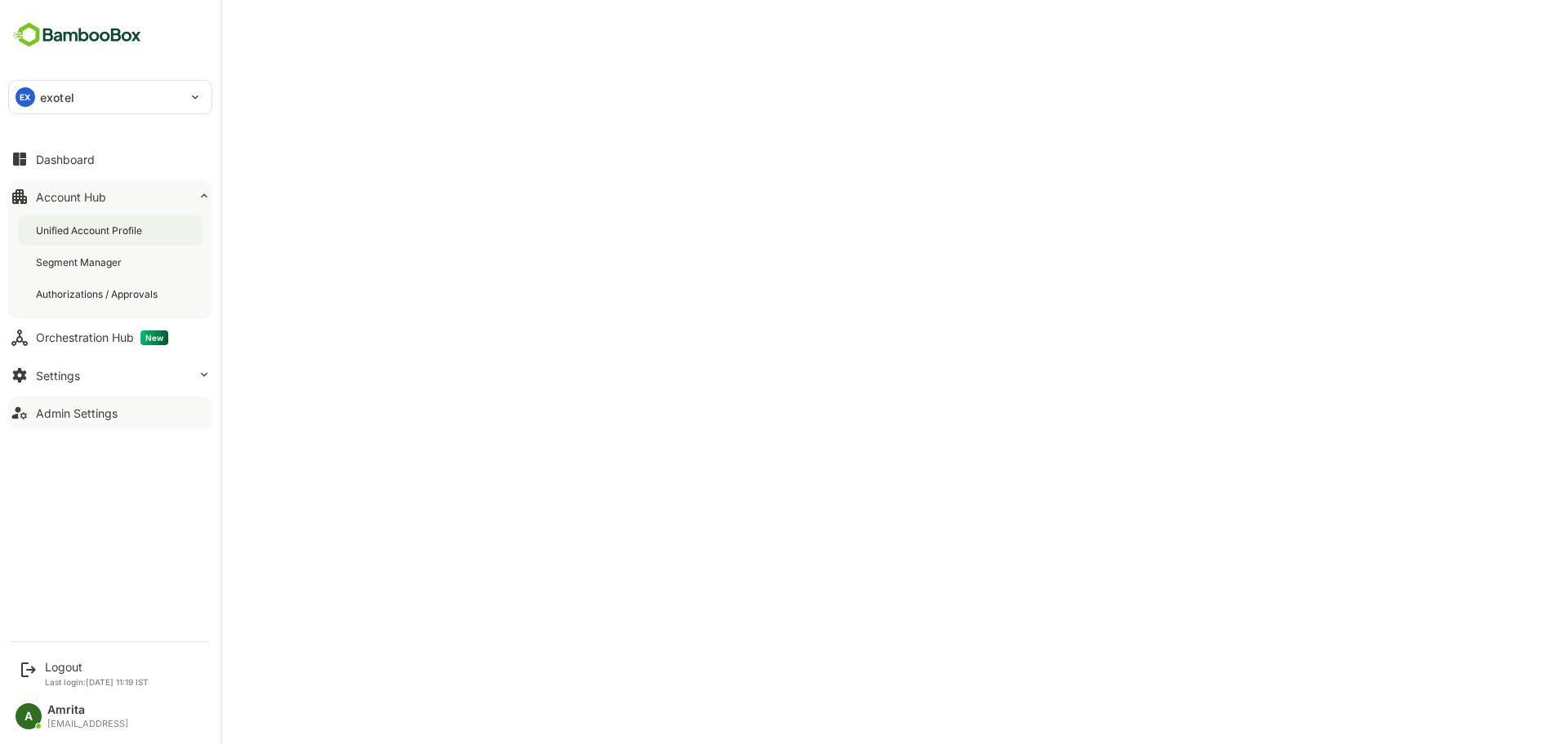
click at [97, 228] on div "Unified Account Profile" at bounding box center [91, 231] width 109 height 14
click at [80, 263] on div "Segment Manager" at bounding box center [80, 263] width 89 height 14
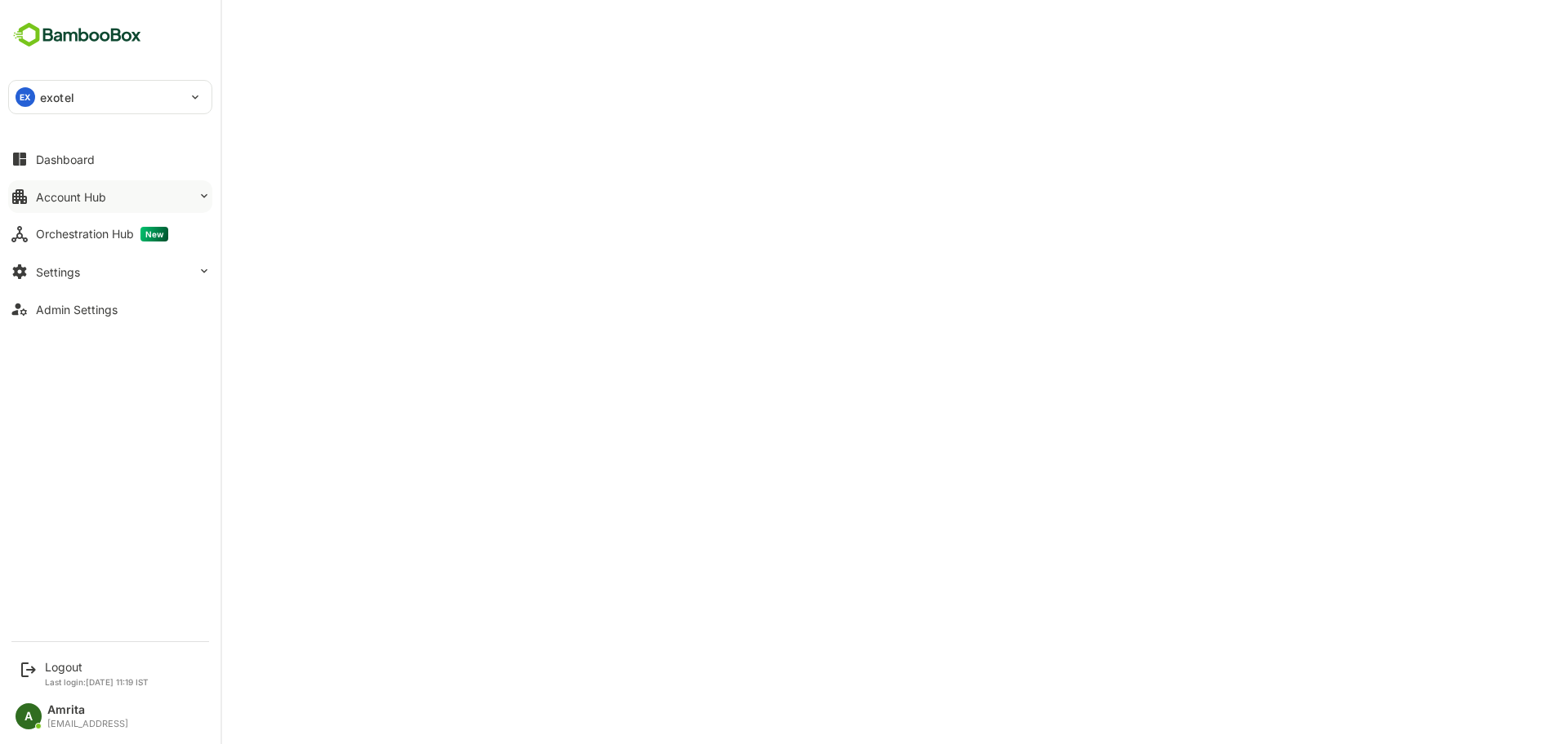
click at [79, 196] on div "Account Hub" at bounding box center [71, 197] width 70 height 14
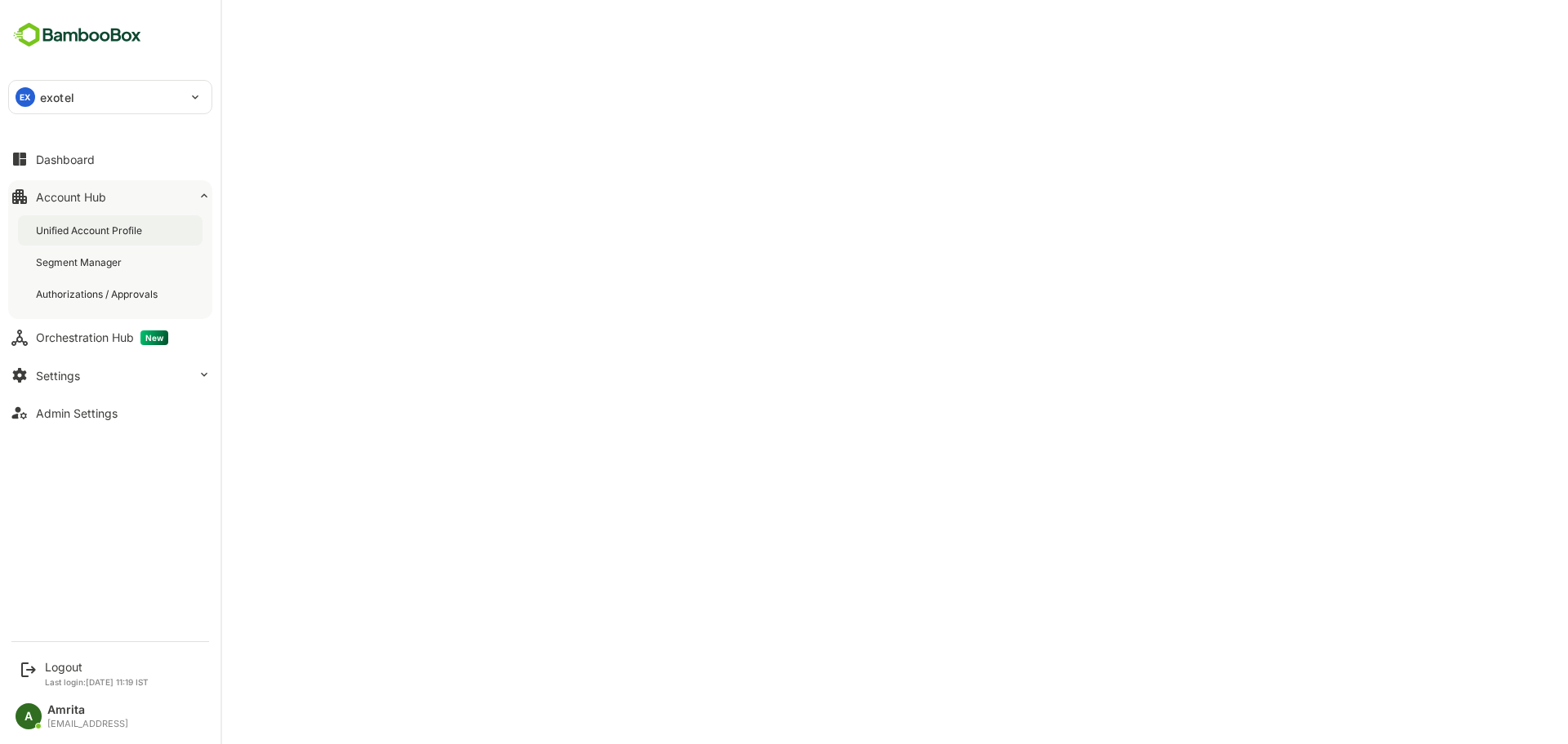
click at [130, 235] on div "Unified Account Profile" at bounding box center [91, 231] width 109 height 14
click at [58, 663] on div "Logout" at bounding box center [97, 668] width 104 height 14
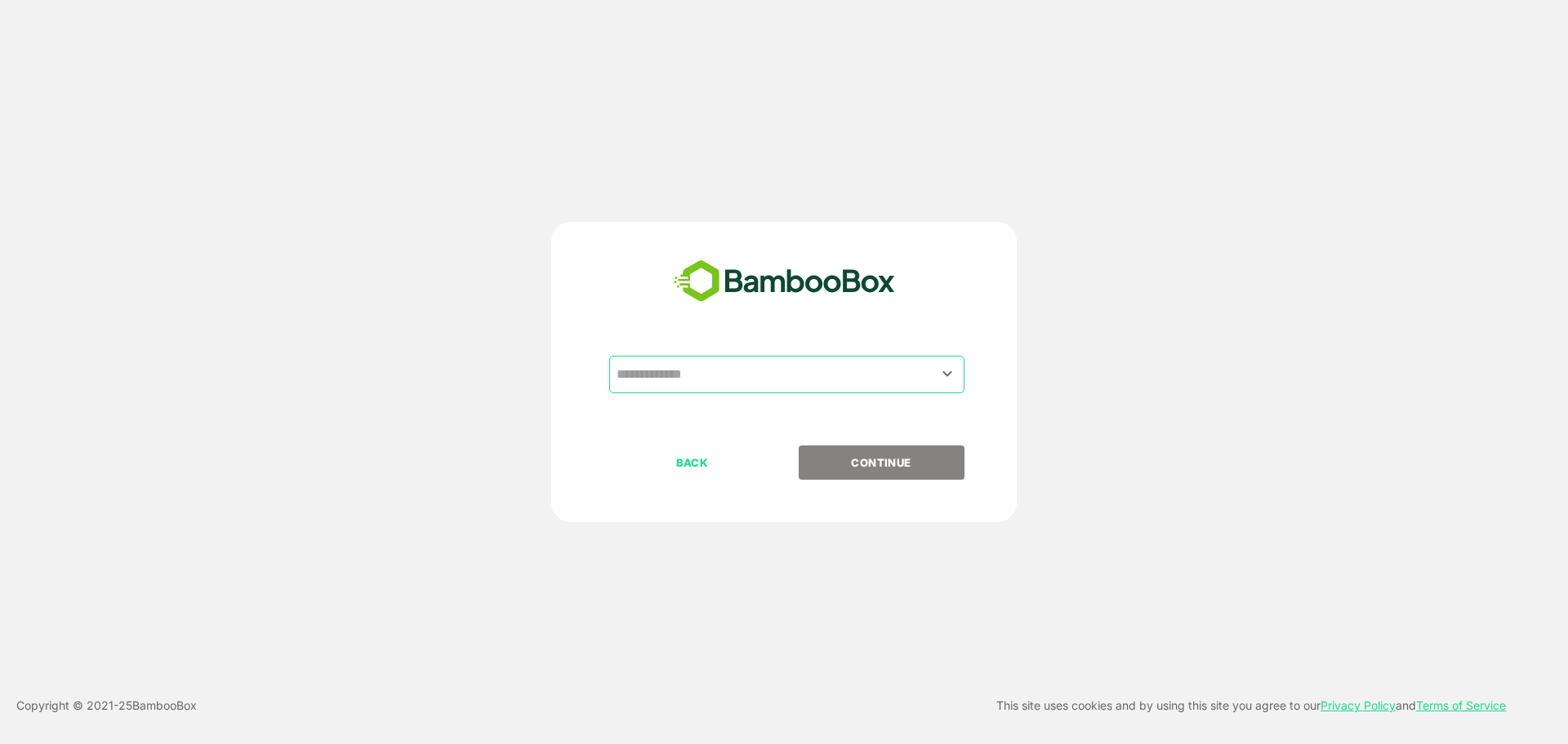
click at [685, 380] on input "text" at bounding box center [787, 374] width 349 height 31
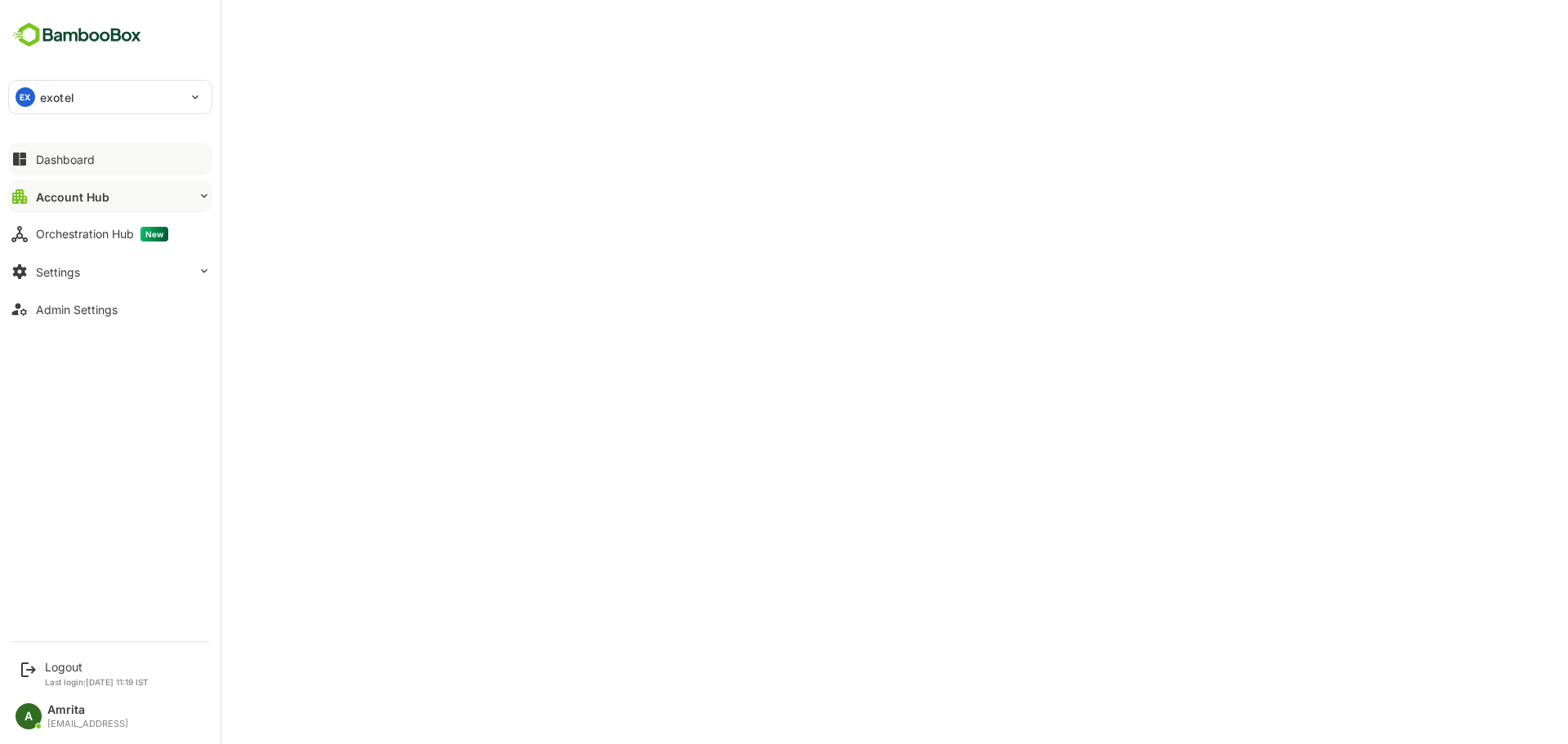
click at [57, 161] on div "Dashboard" at bounding box center [65, 160] width 59 height 14
